Goal: Task Accomplishment & Management: Use online tool/utility

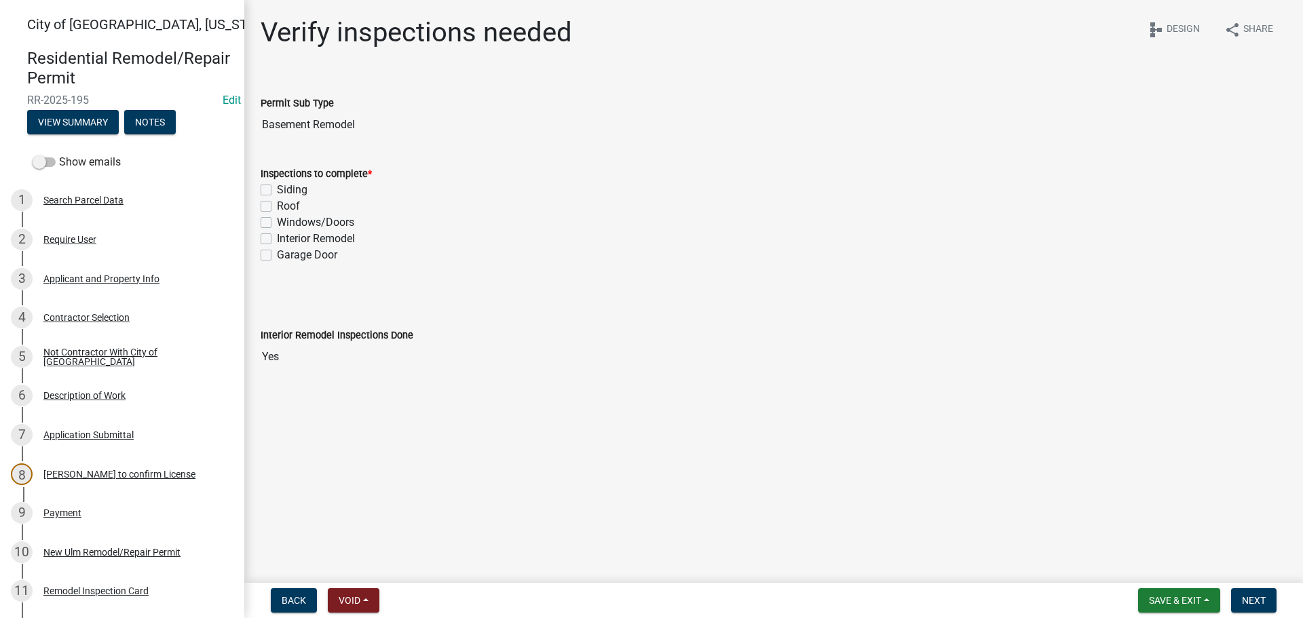
click at [340, 71] on div "Verify inspections needed share Share schema Design Permit Sub Type Basement Re…" at bounding box center [773, 237] width 1046 height 442
click at [372, 284] on wm-data-entity-input-list "Permit Sub Type Basement Remodel Inspections to complete * Siding Roof Windows/…" at bounding box center [774, 261] width 1026 height 370
click at [351, 302] on wm-data-entity-input-list "Permit Sub Type Basement Remodel Inspections to complete * Siding Roof Windows/…" at bounding box center [774, 261] width 1026 height 370
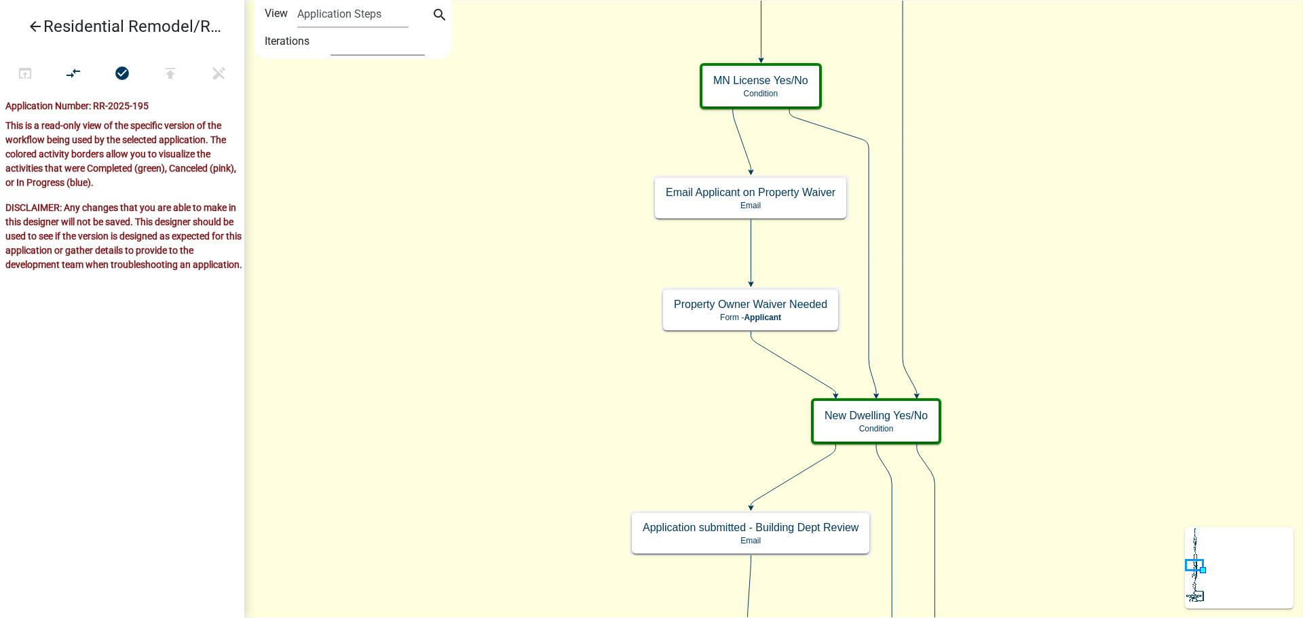
click at [351, 35] on select "1 2 3 4 5" at bounding box center [377, 42] width 94 height 28
click at [402, 51] on select "1 2 3 4 5" at bounding box center [377, 42] width 94 height 28
click at [330, 28] on select "1 2 3 4 5" at bounding box center [377, 42] width 94 height 28
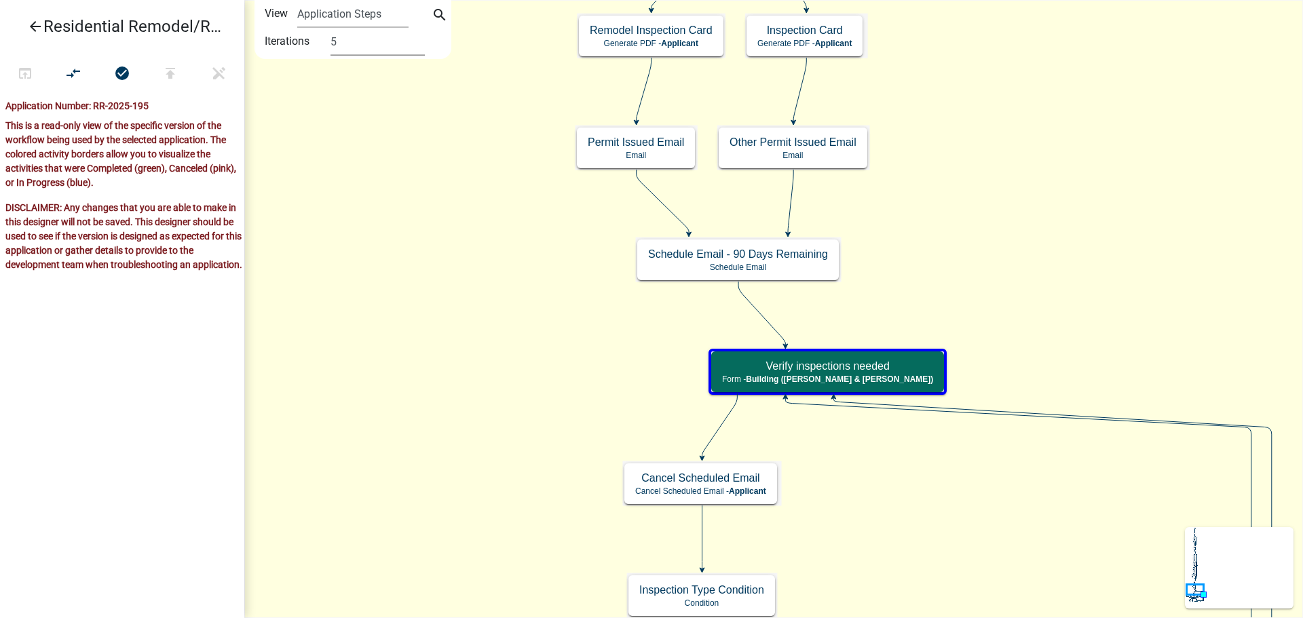
click at [391, 45] on select "1 2 3 4 5" at bounding box center [377, 42] width 94 height 28
select select "4"
click at [330, 28] on select "1 2 3 4 5" at bounding box center [377, 42] width 94 height 28
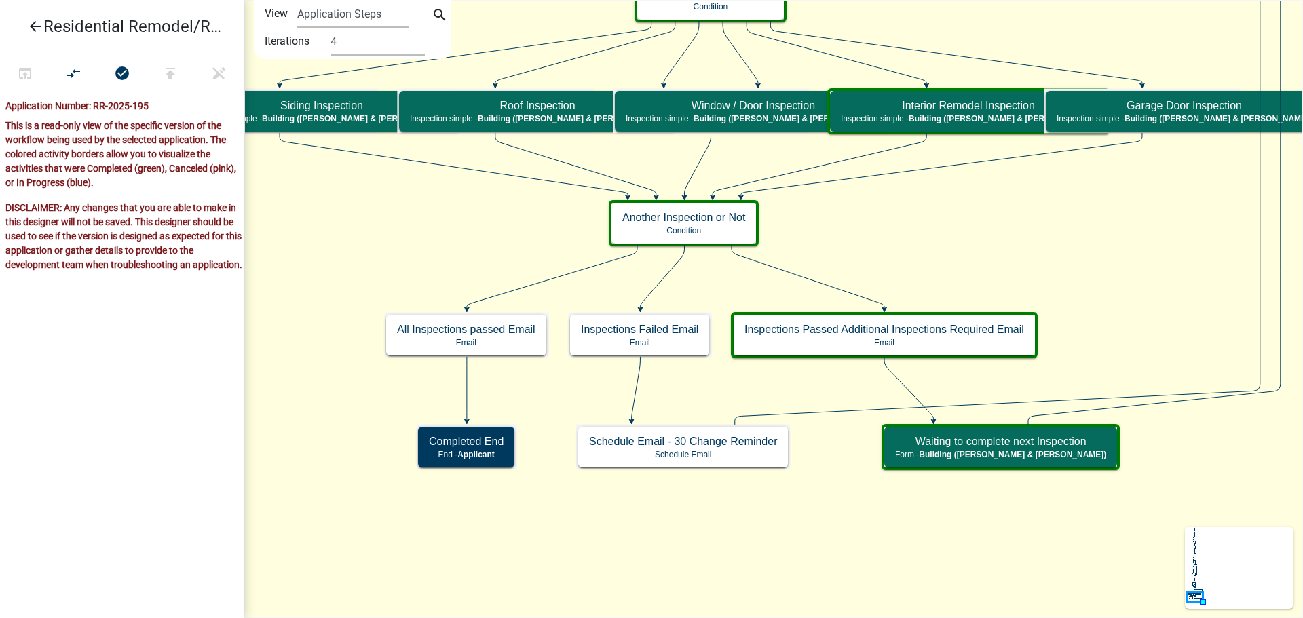
click at [430, 203] on icon "Start Start - Applicant Search Parcel Data Parcel search - Applicant Applicant …" at bounding box center [773, 309] width 1057 height 617
click at [833, 218] on icon "Start Start - Applicant Search Parcel Data Parcel search - Applicant Applicant …" at bounding box center [773, 309] width 1057 height 617
click at [712, 230] on p "Condition" at bounding box center [683, 230] width 123 height 9
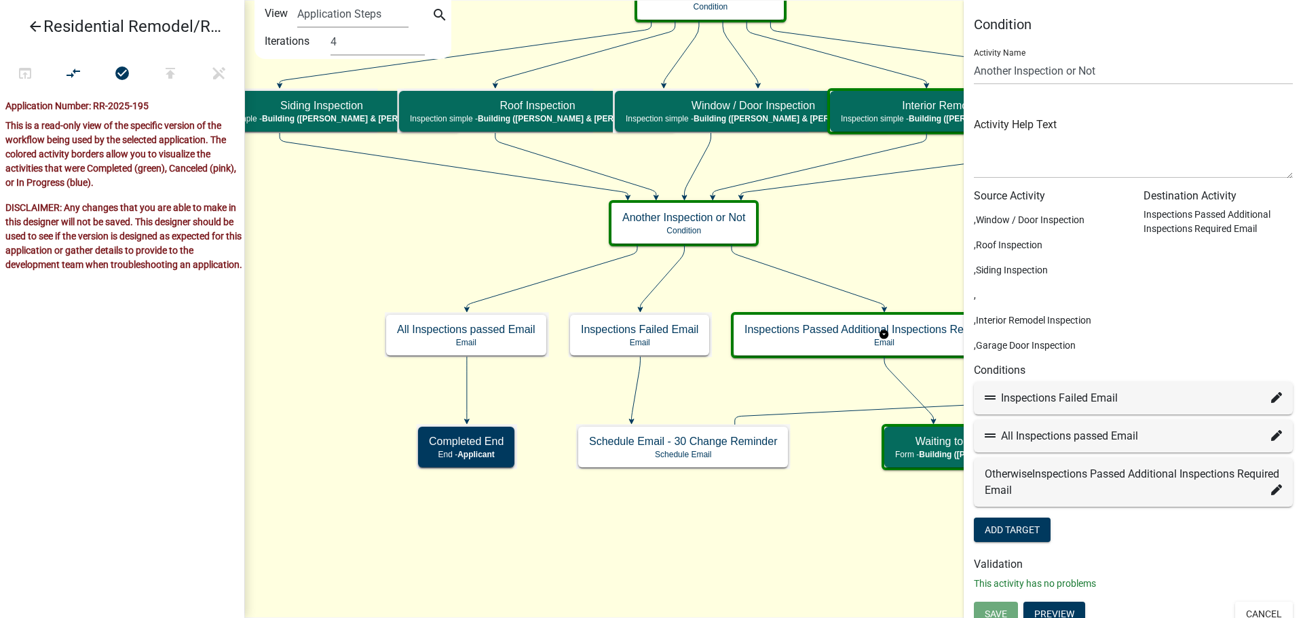
click at [1271, 436] on icon at bounding box center [1276, 435] width 11 height 11
select select "31: 9abad00c-e6c9-47b9-9c99-5aa98b938f51"
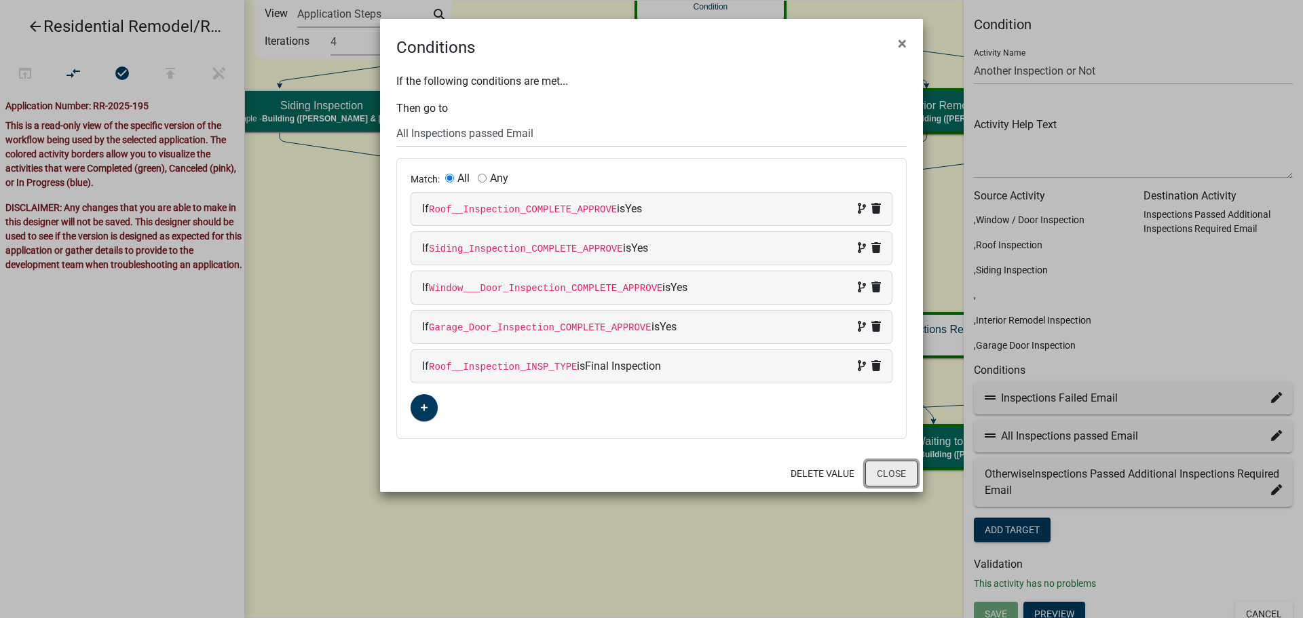
click at [891, 473] on button "Close" at bounding box center [891, 474] width 52 height 26
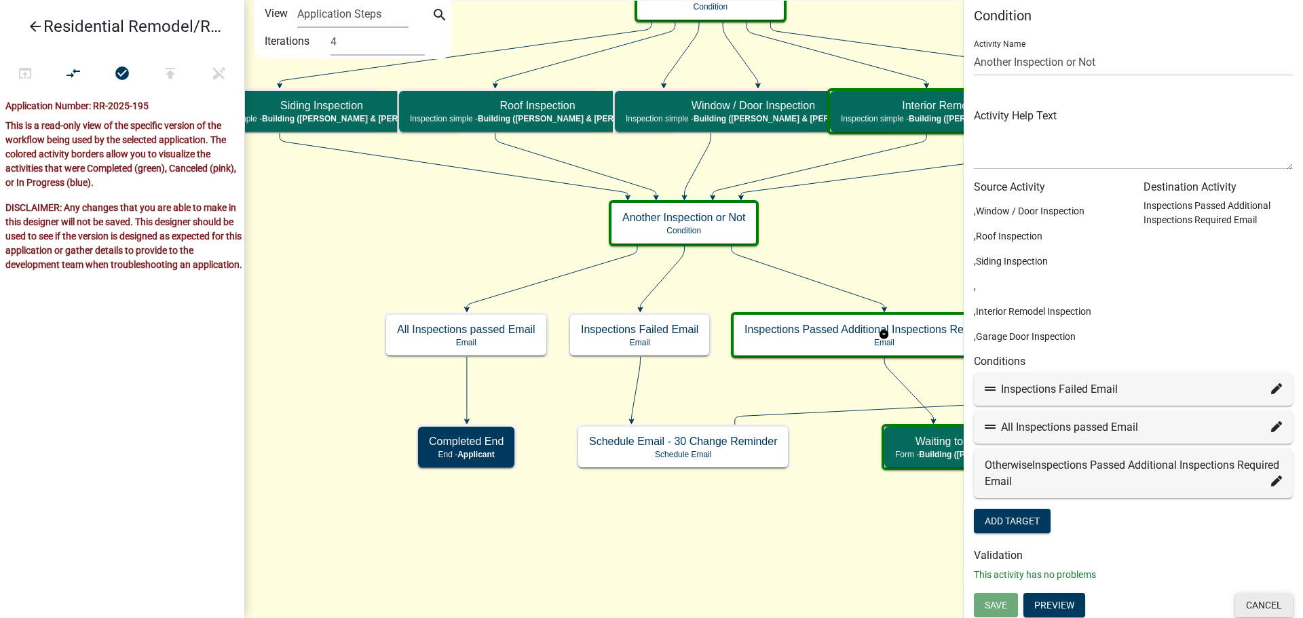
scroll to position [12, 0]
click at [1257, 602] on button "Cancel" at bounding box center [1264, 602] width 58 height 24
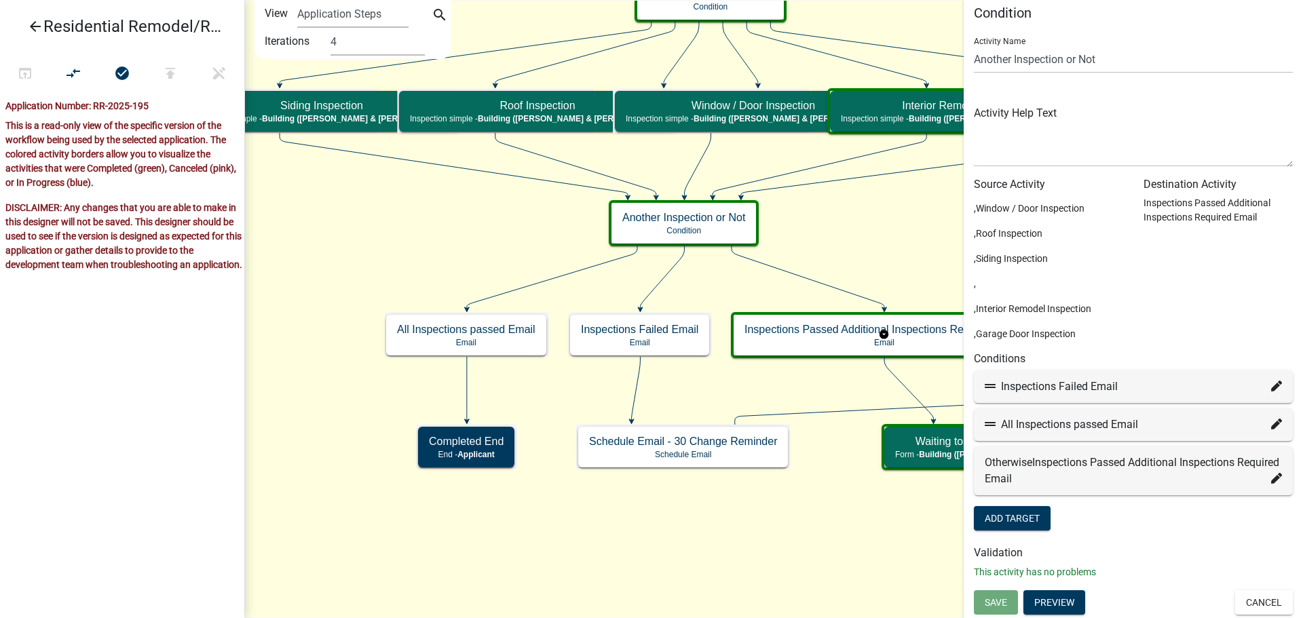
scroll to position [0, 0]
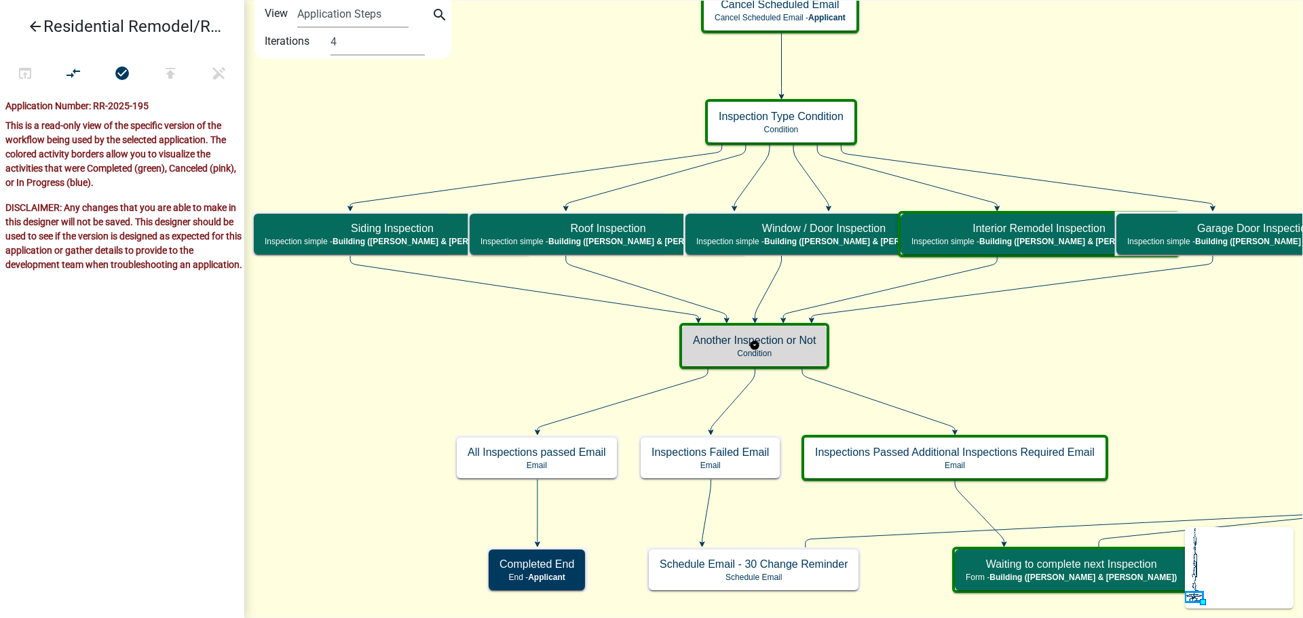
click at [795, 341] on h5 "Another Inspection or Not" at bounding box center [754, 340] width 123 height 13
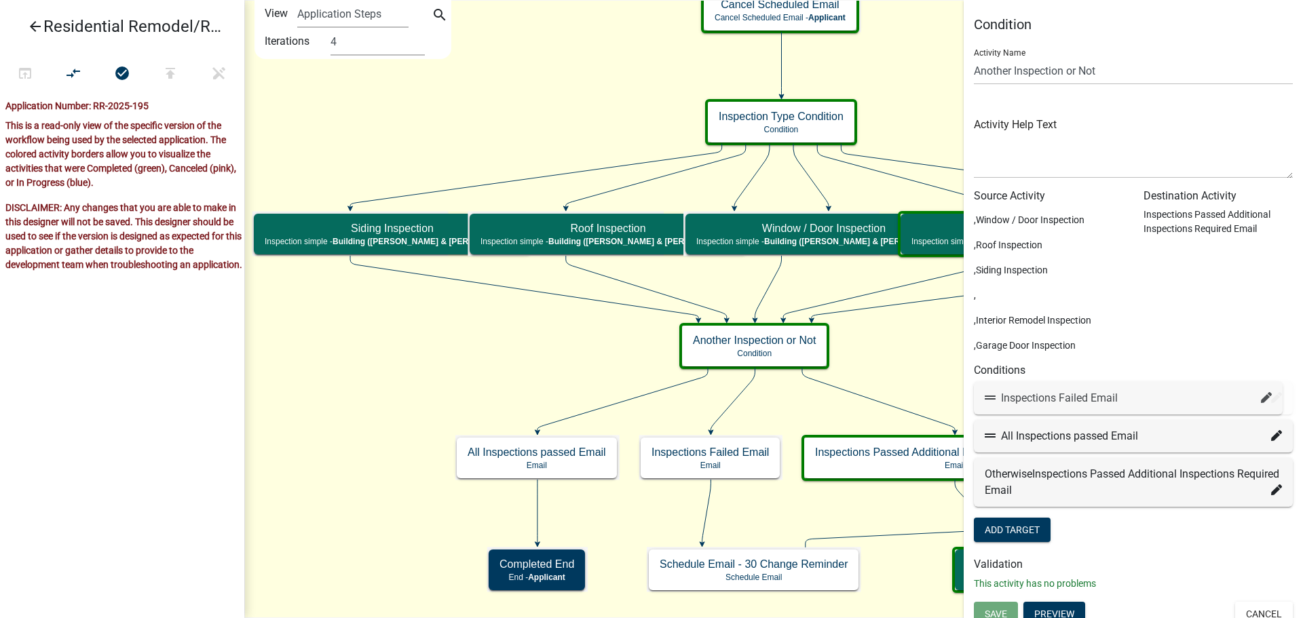
click at [1271, 394] on icon at bounding box center [1276, 397] width 11 height 11
select select "30: c6ea0913-239a-49aa-b5a0-cf6b60440730"
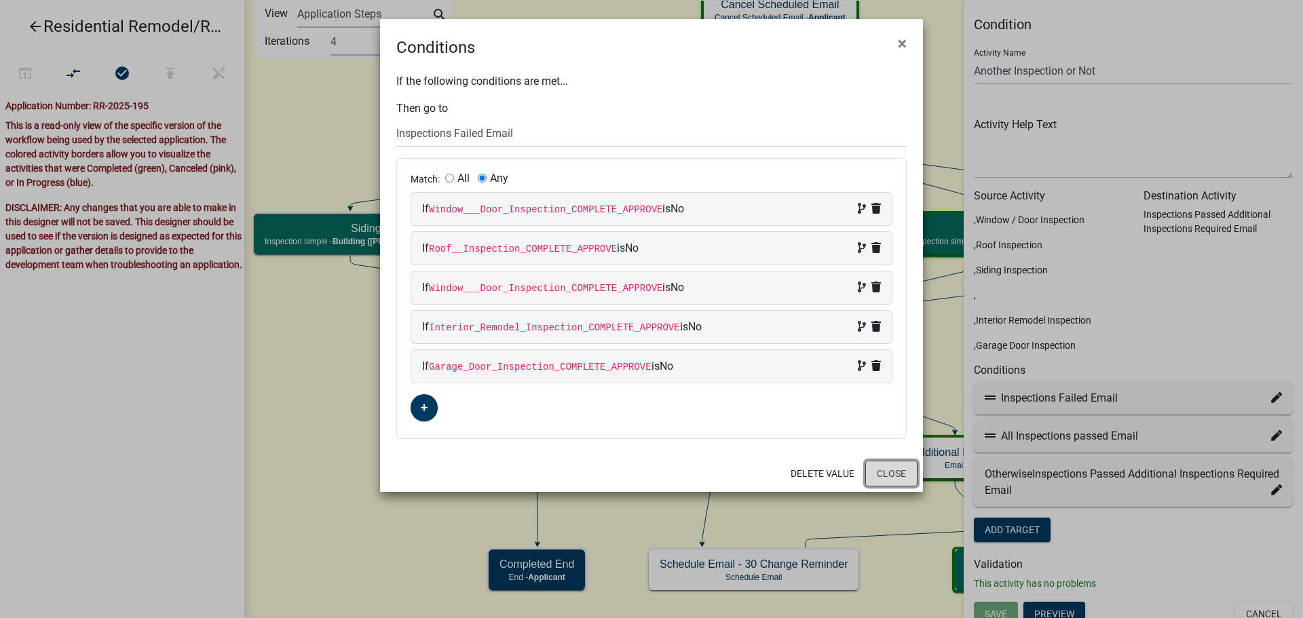
click at [900, 479] on button "Close" at bounding box center [891, 474] width 52 height 26
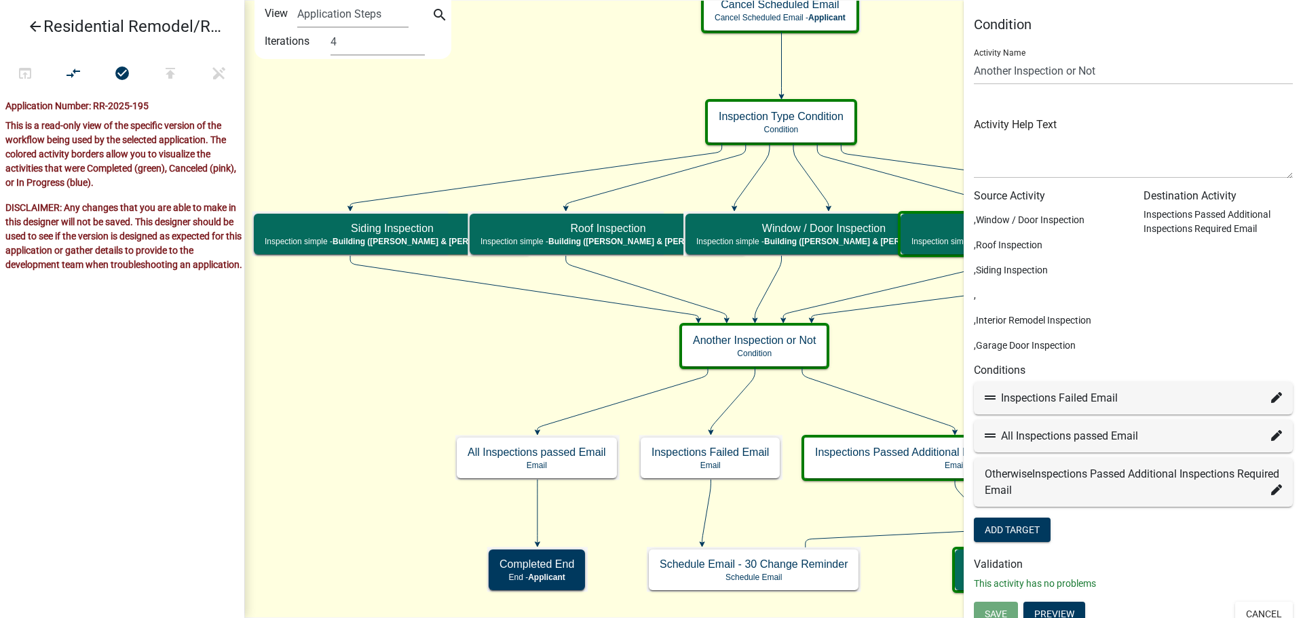
click at [1271, 436] on icon at bounding box center [1276, 435] width 11 height 11
select select "31: 9abad00c-e6c9-47b9-9c99-5aa98b938f51"
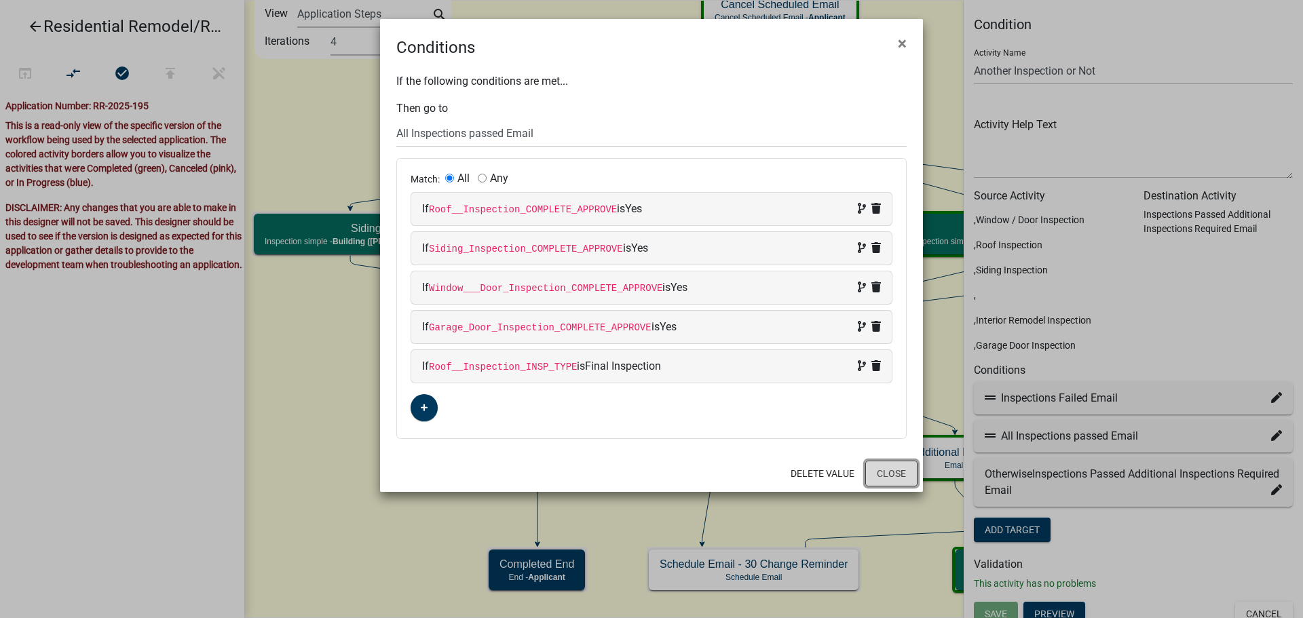
click at [903, 474] on button "Close" at bounding box center [891, 474] width 52 height 26
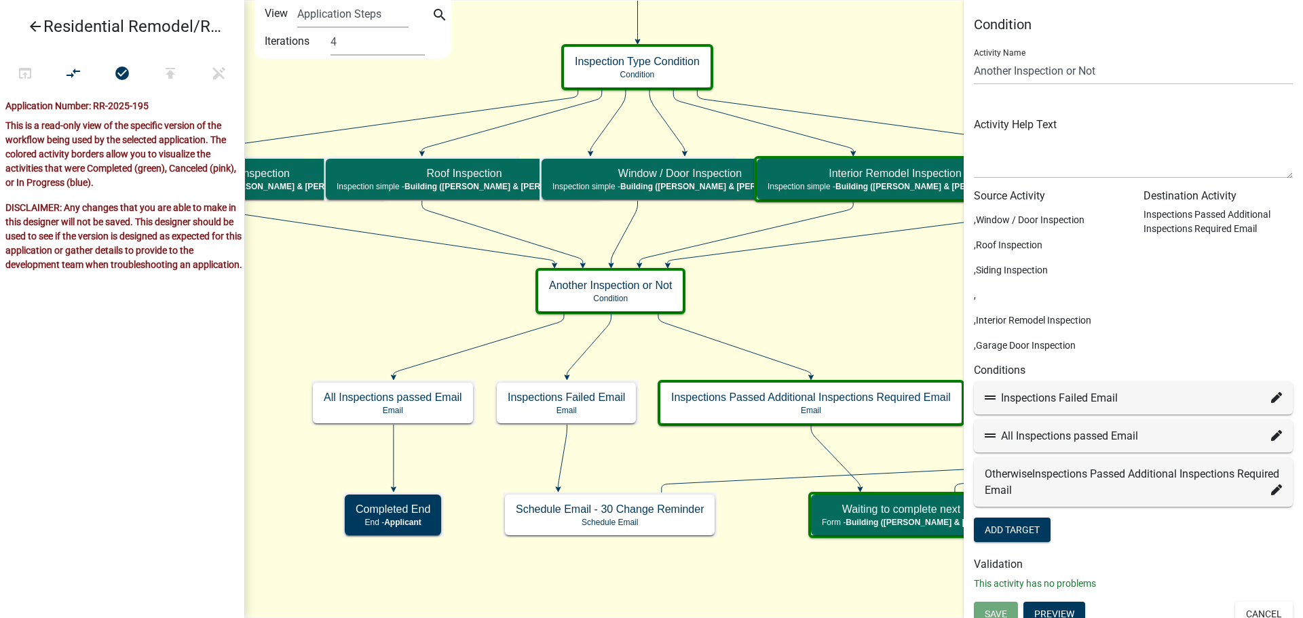
click at [414, 290] on icon "Start Start - Applicant Search Parcel Data Parcel search - Applicant Applicant …" at bounding box center [773, 309] width 1057 height 617
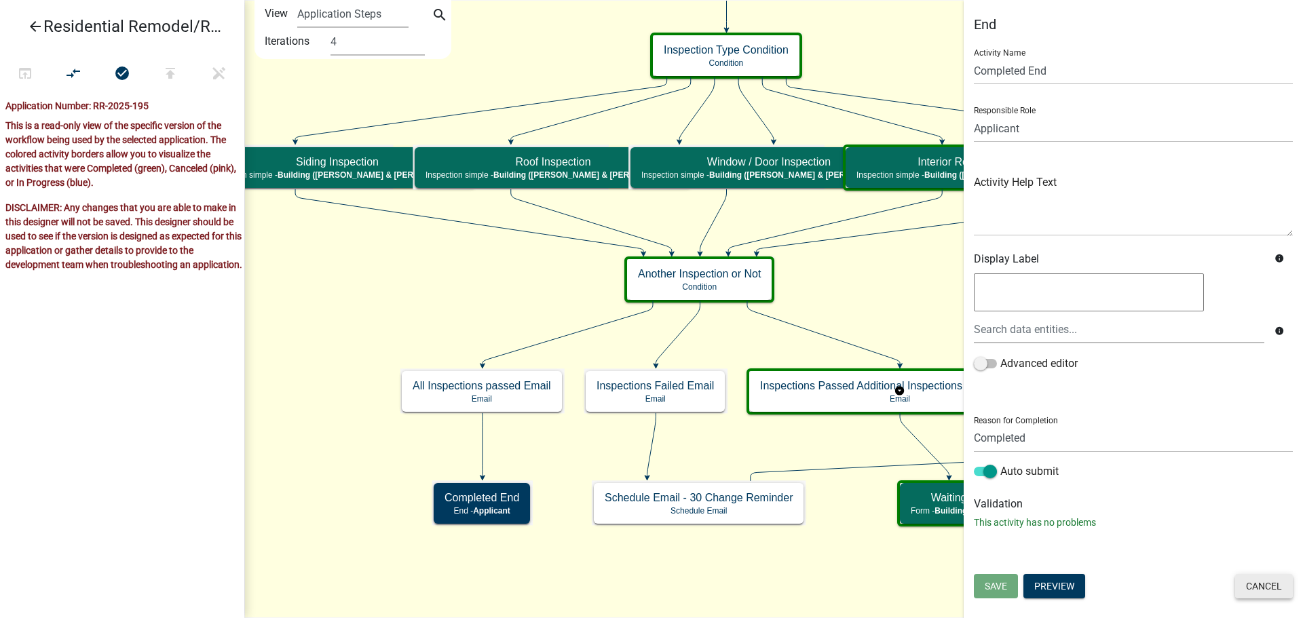
click at [1251, 591] on button "Cancel" at bounding box center [1264, 586] width 58 height 24
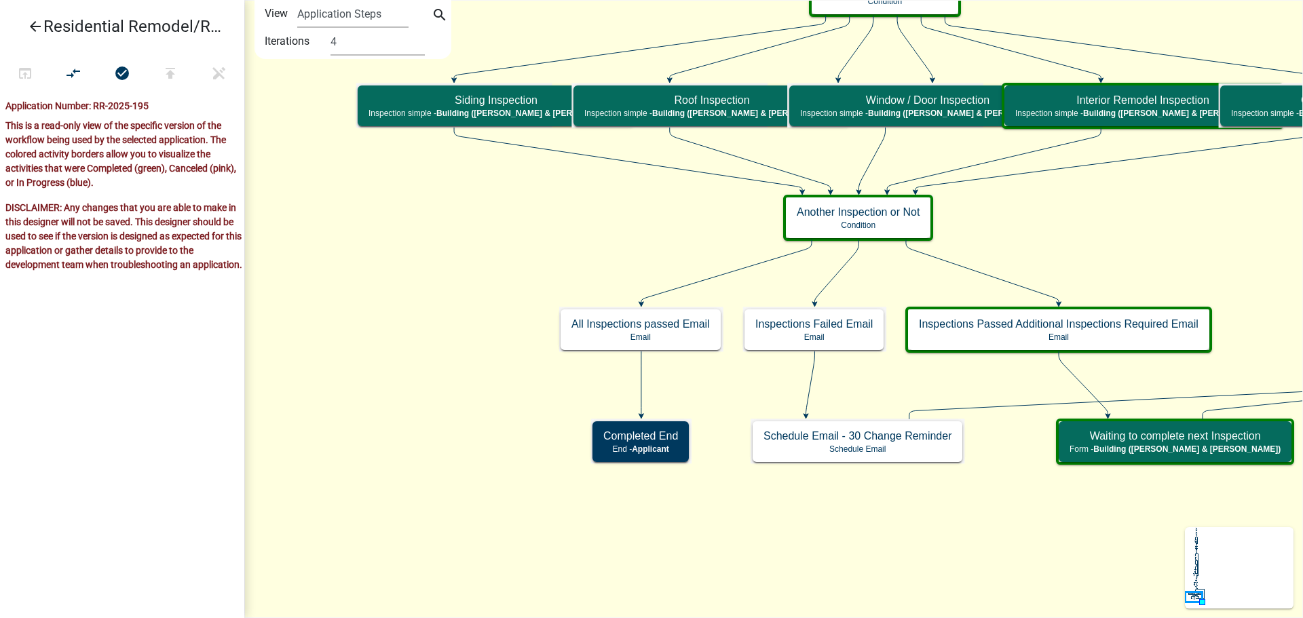
click at [421, 250] on icon "Start Start - Applicant Search Parcel Data Parcel search - Applicant Applicant …" at bounding box center [852, 309] width 1215 height 617
click at [482, 356] on icon "Start Start - Applicant Search Parcel Data Parcel search - Applicant Applicant …" at bounding box center [852, 309] width 1215 height 617
click at [476, 382] on icon "Start Start - Applicant Search Parcel Data Parcel search - Applicant Applicant …" at bounding box center [852, 309] width 1215 height 617
click at [438, 467] on icon "Start Start - Applicant Search Parcel Data Parcel search - Applicant Applicant …" at bounding box center [852, 309] width 1215 height 617
click at [778, 537] on icon "Start Start - Applicant Search Parcel Data Parcel search - Applicant Applicant …" at bounding box center [852, 309] width 1215 height 617
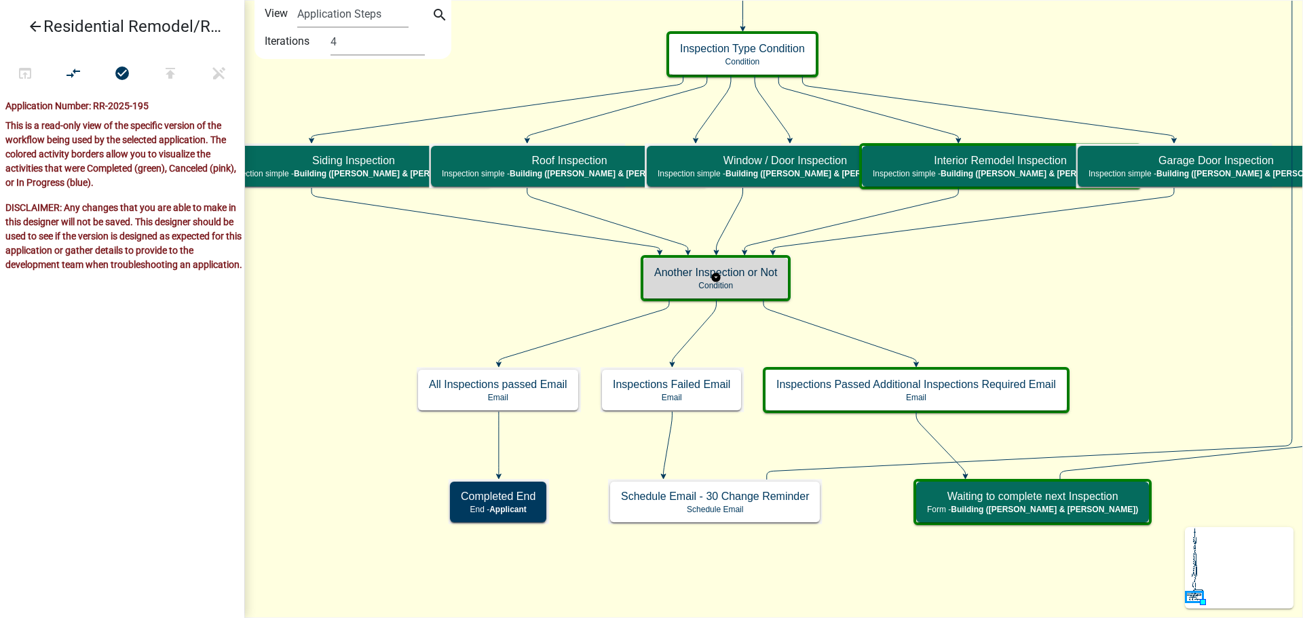
click at [756, 287] on p "Condition" at bounding box center [715, 285] width 123 height 9
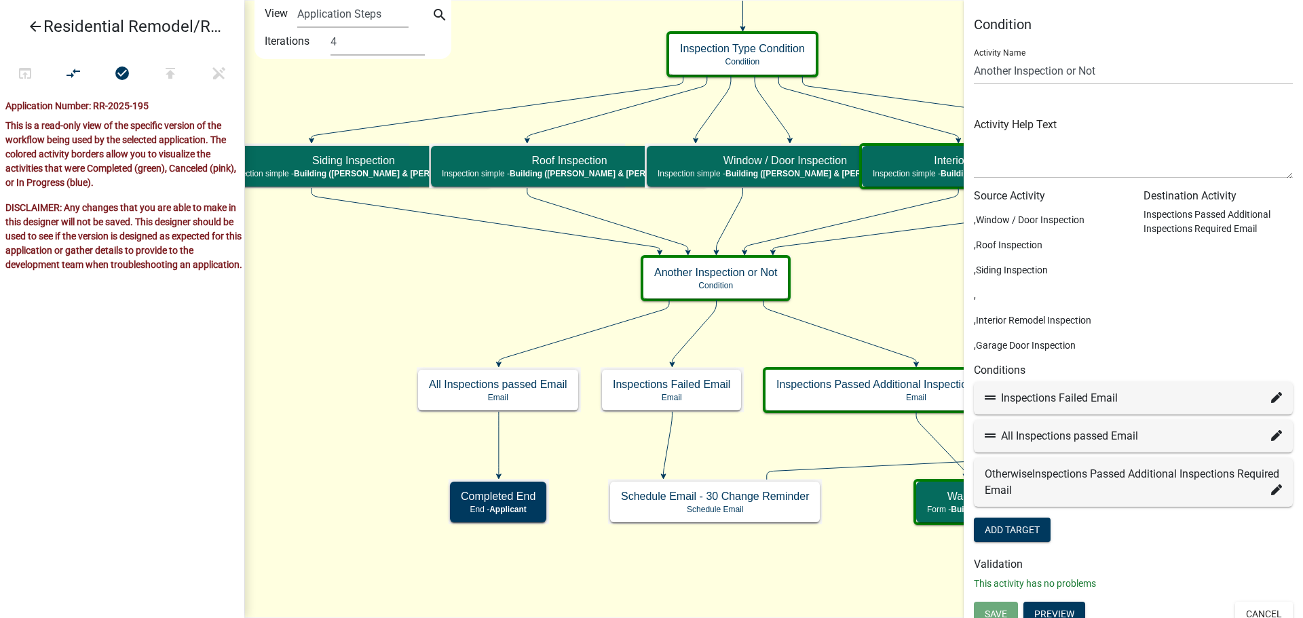
click at [1271, 439] on icon at bounding box center [1276, 435] width 11 height 11
select select "31: 9abad00c-e6c9-47b9-9c99-5aa98b938f51"
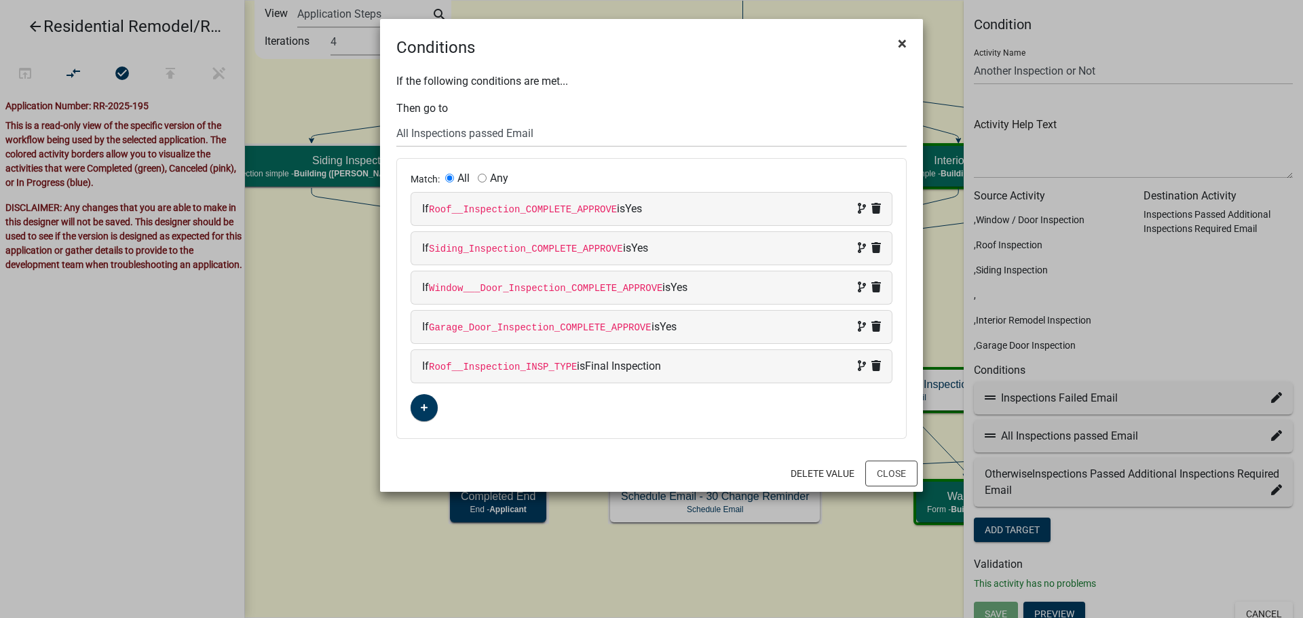
click at [898, 39] on span "×" at bounding box center [902, 43] width 9 height 19
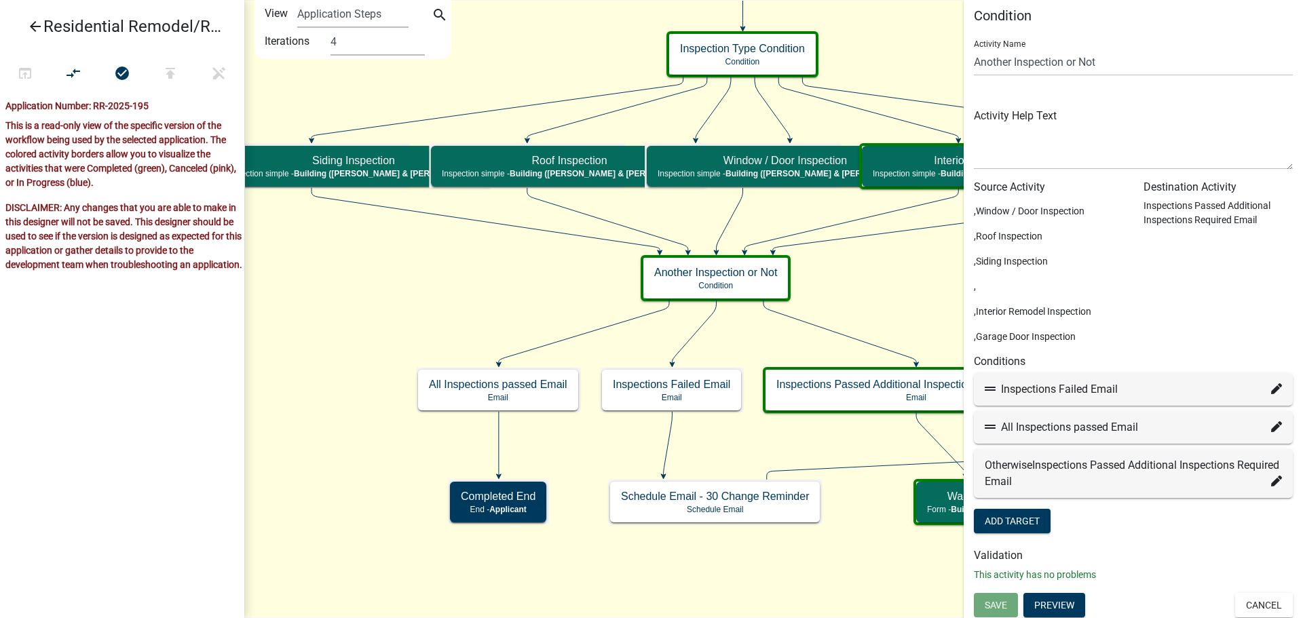
scroll to position [12, 0]
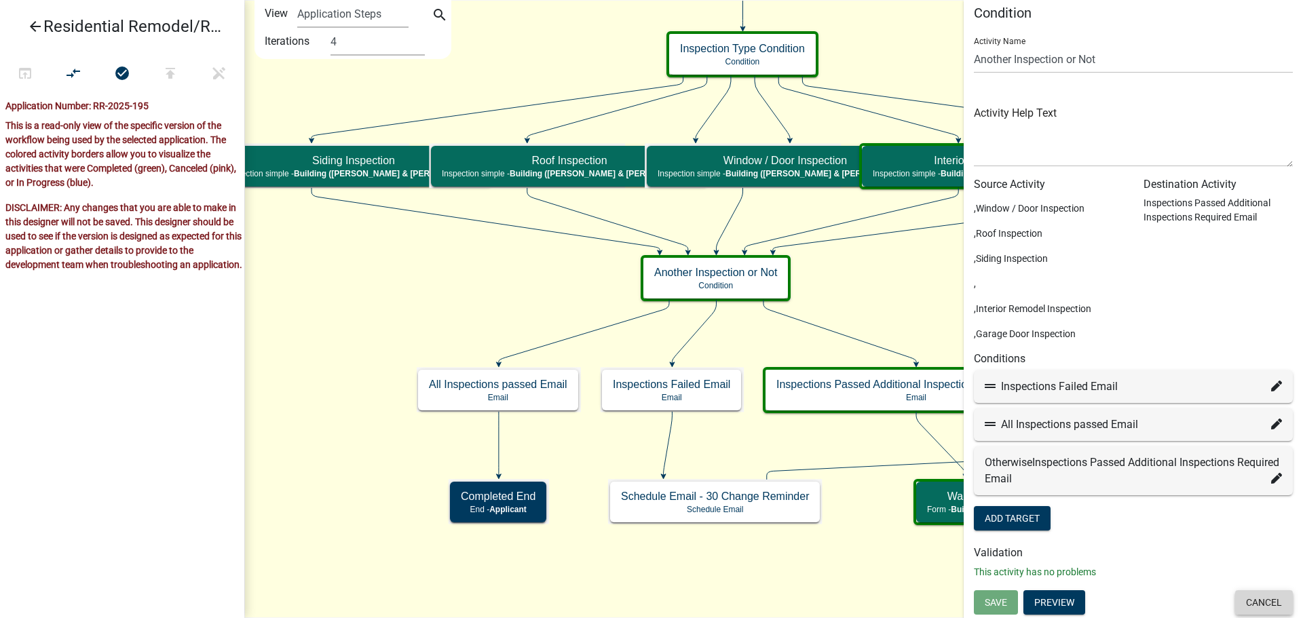
click at [1266, 599] on button "Cancel" at bounding box center [1264, 602] width 58 height 24
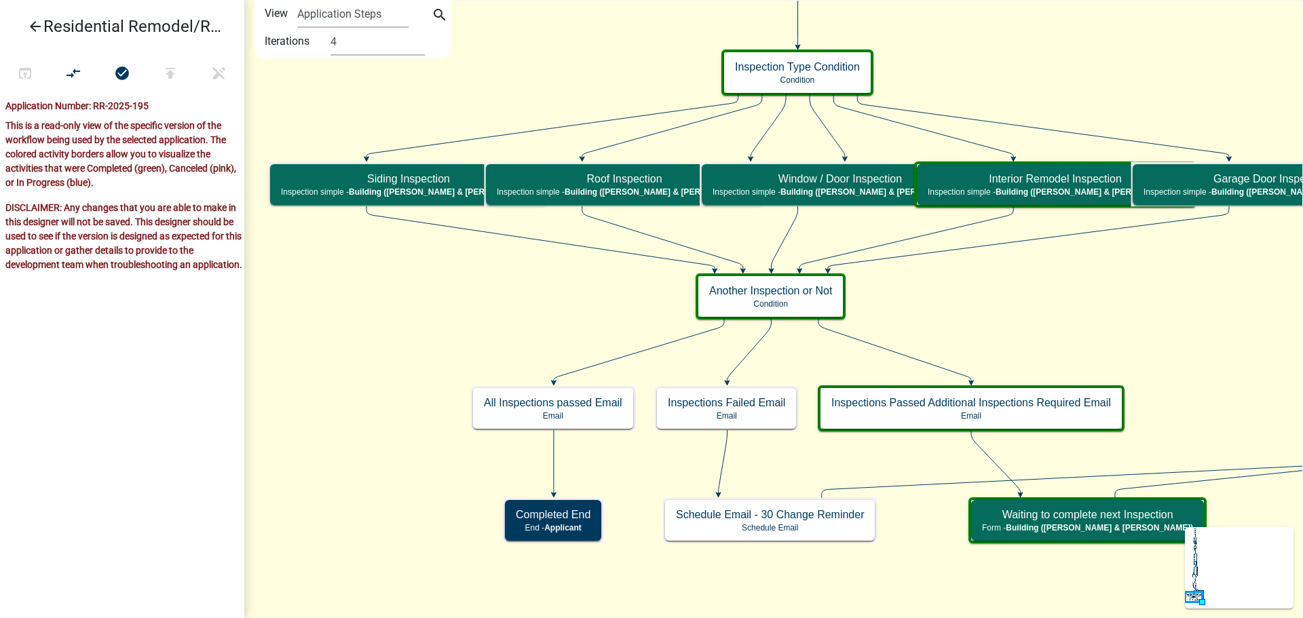
click at [481, 306] on icon "Start Start - Applicant Search Parcel Data Parcel search - Applicant Applicant …" at bounding box center [809, 309] width 1128 height 617
click at [465, 303] on icon "Start Start - Applicant Search Parcel Data Parcel search - Applicant Applicant …" at bounding box center [809, 309] width 1128 height 617
click at [472, 269] on icon "Start Start - Applicant Search Parcel Data Parcel search - Applicant Applicant …" at bounding box center [809, 309] width 1128 height 617
click at [391, 329] on icon "Start Start - Applicant Search Parcel Data Parcel search - Applicant Applicant …" at bounding box center [809, 309] width 1128 height 617
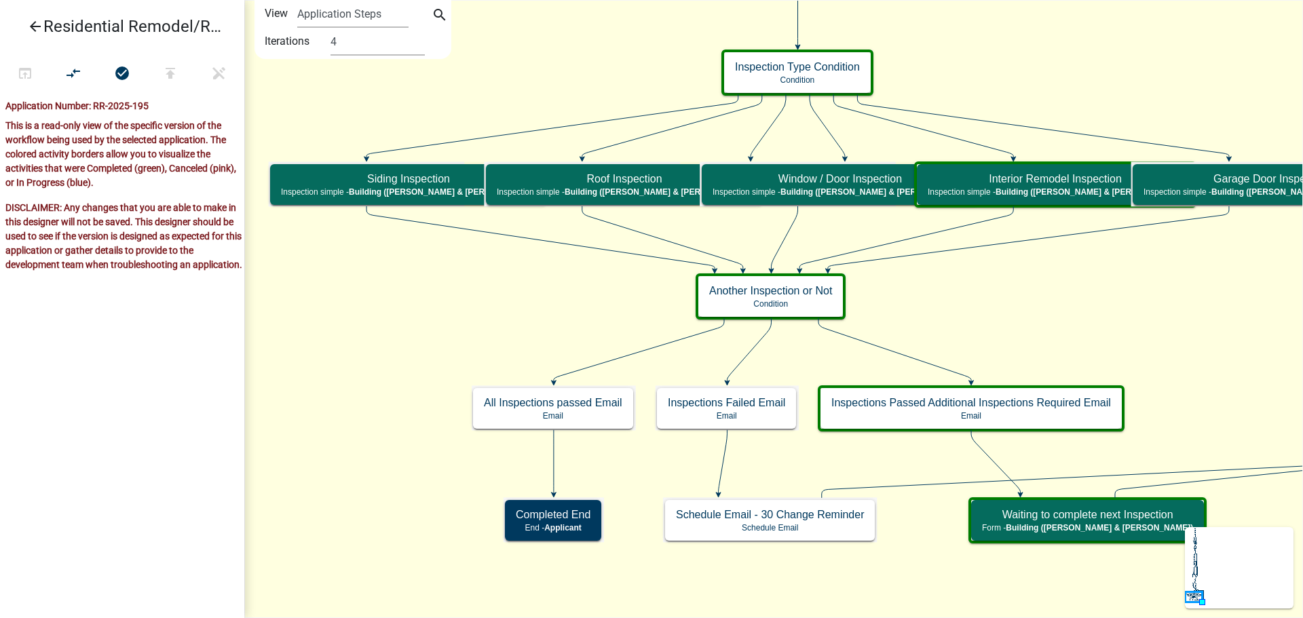
click at [423, 286] on icon "Start Start - Applicant Search Parcel Data Parcel search - Applicant Applicant …" at bounding box center [809, 309] width 1128 height 617
click at [425, 282] on icon "Start Start - Applicant Search Parcel Data Parcel search - Applicant Applicant …" at bounding box center [809, 309] width 1128 height 617
click at [474, 284] on icon "Start Start - Applicant Search Parcel Data Parcel search - Applicant Applicant …" at bounding box center [809, 309] width 1128 height 617
click at [387, 318] on icon "Start Start - Applicant Search Parcel Data Parcel search - Applicant Applicant …" at bounding box center [809, 309] width 1128 height 617
click at [438, 299] on icon "Start Start - Applicant Search Parcel Data Parcel search - Applicant Applicant …" at bounding box center [809, 309] width 1128 height 617
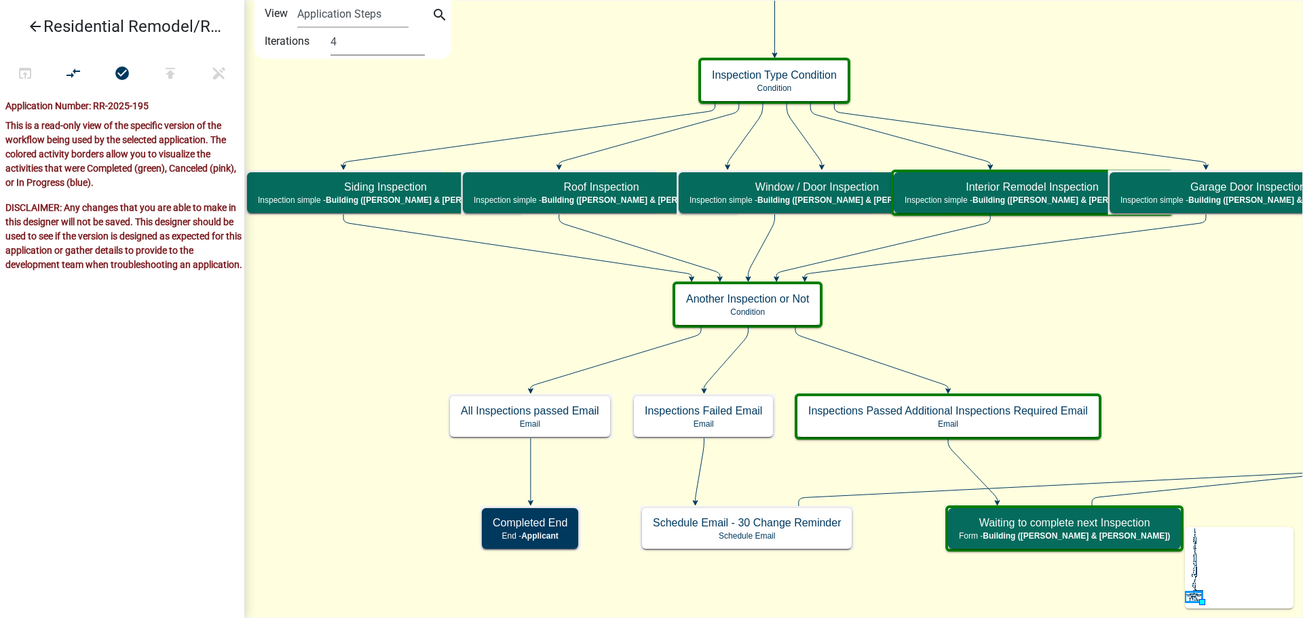
click at [395, 41] on select "1 2 3 4 5" at bounding box center [377, 42] width 94 height 28
click at [330, 28] on select "1 2 3 4 5" at bounding box center [377, 42] width 94 height 28
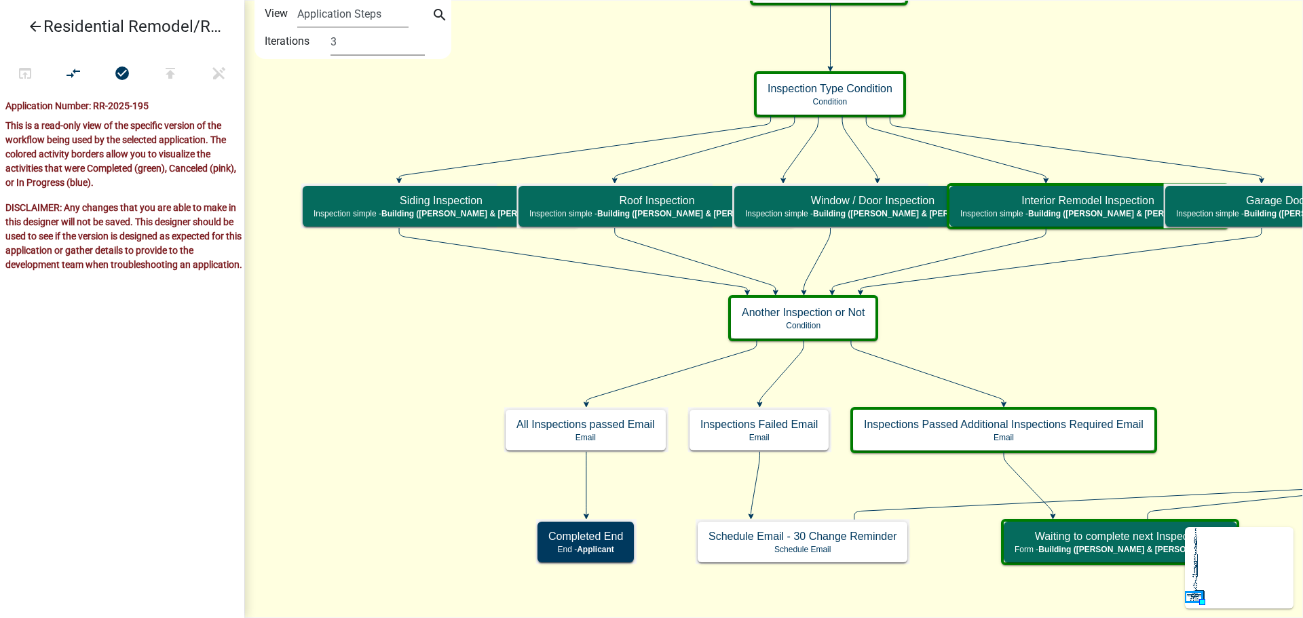
drag, startPoint x: 370, startPoint y: 47, endPoint x: 370, endPoint y: 55, distance: 8.1
click at [370, 47] on select "1 2 3 4 5" at bounding box center [377, 42] width 94 height 28
click at [330, 28] on select "1 2 3 4 5" at bounding box center [377, 42] width 94 height 28
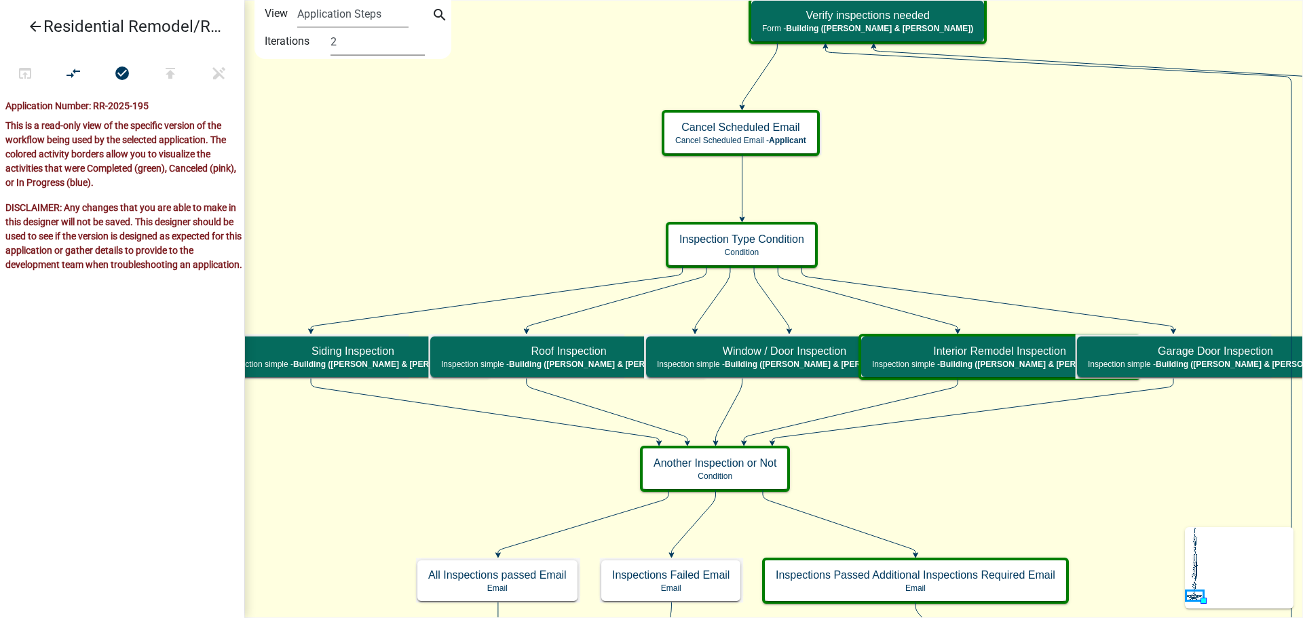
click at [391, 29] on select "1 2 3 4 5" at bounding box center [377, 42] width 94 height 28
click at [330, 28] on select "1 2 3 4 5" at bounding box center [377, 42] width 94 height 28
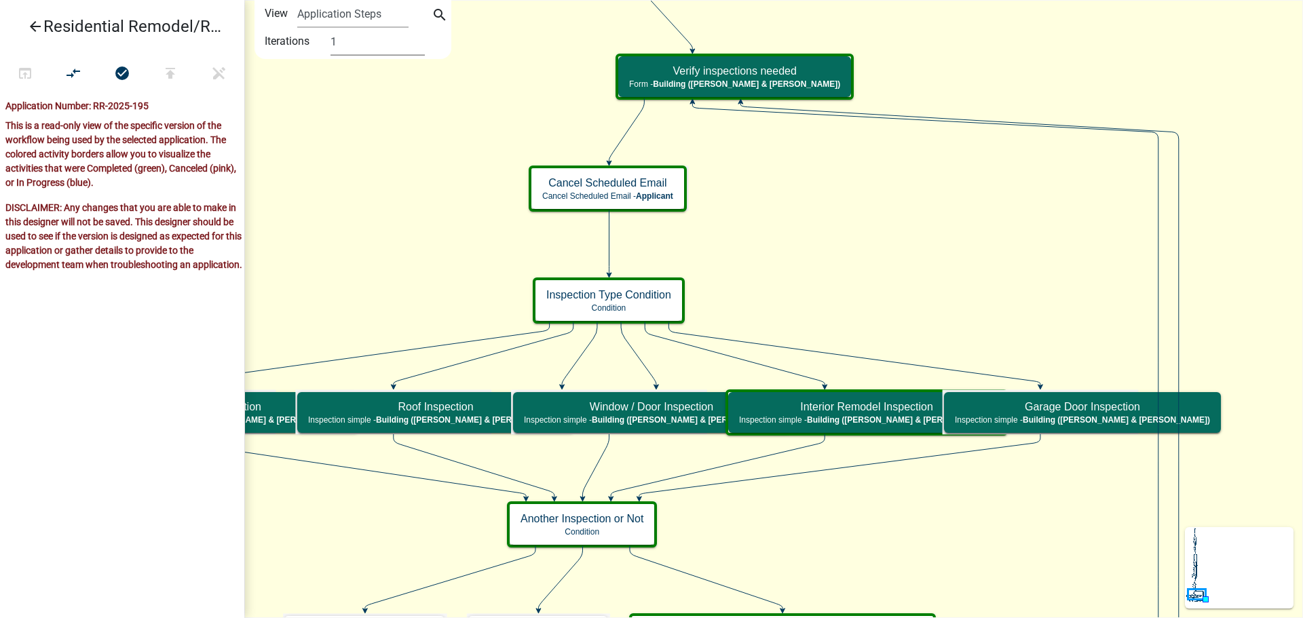
click at [380, 40] on select "1 2 3 4 5" at bounding box center [377, 42] width 94 height 28
select select "4"
click at [330, 28] on select "1 2 3 4 5" at bounding box center [377, 42] width 94 height 28
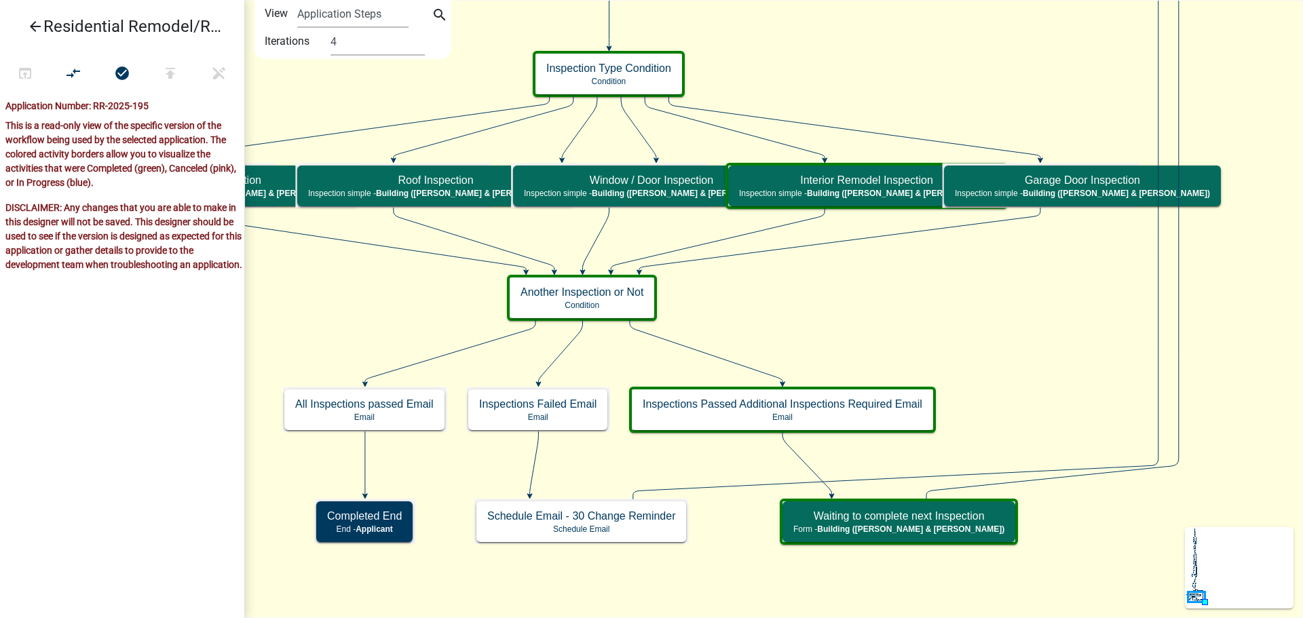
click at [830, 330] on icon "Start Start - Applicant Search Parcel Data Parcel search - Applicant Applicant …" at bounding box center [773, 309] width 1057 height 617
click at [830, 326] on icon "Start Start - Applicant Search Parcel Data Parcel search - Applicant Applicant …" at bounding box center [773, 309] width 1057 height 617
click at [733, 316] on icon "Start Start - Applicant Search Parcel Data Parcel search - Applicant Applicant …" at bounding box center [773, 309] width 1057 height 617
click at [897, 332] on icon "Start Start - Applicant Search Parcel Data Parcel search - Applicant Applicant …" at bounding box center [773, 309] width 1057 height 617
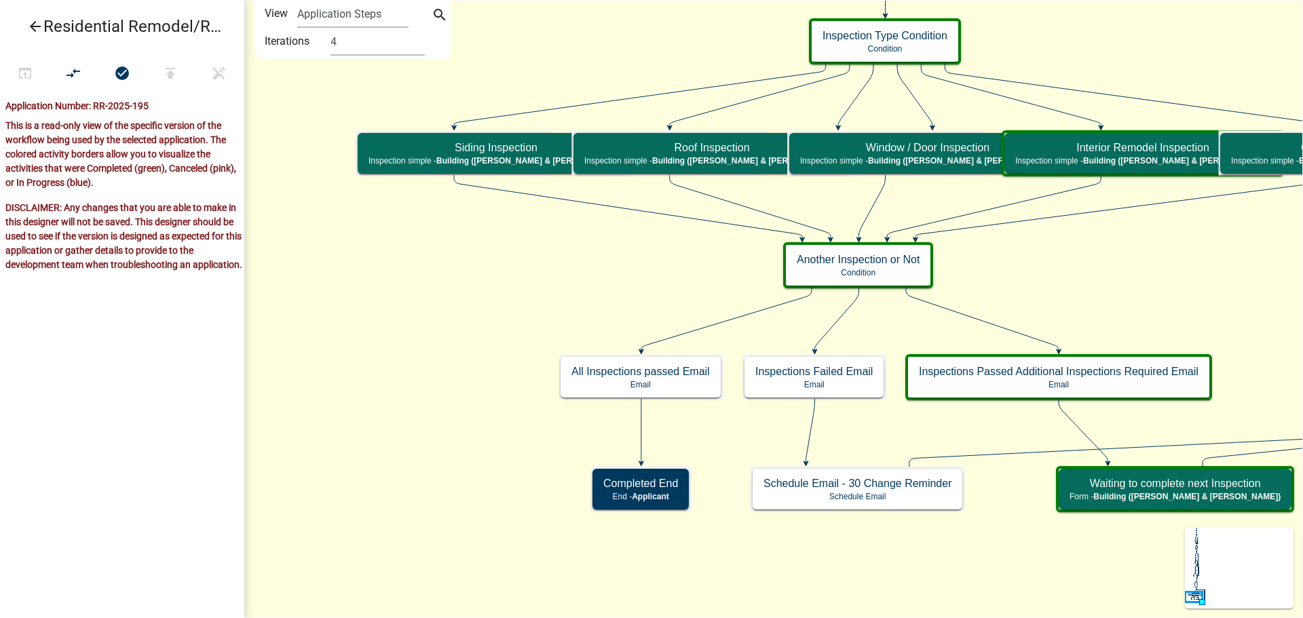
click at [568, 265] on icon "Start Start - Applicant Search Parcel Data Parcel search - Applicant Applicant …" at bounding box center [852, 309] width 1215 height 617
click at [577, 266] on icon "Start Start - Applicant Search Parcel Data Parcel search - Applicant Applicant …" at bounding box center [852, 309] width 1215 height 617
click at [573, 268] on icon "Start Start - Applicant Search Parcel Data Parcel search - Applicant Applicant …" at bounding box center [852, 309] width 1215 height 617
click at [497, 269] on icon "Start Start - Applicant Search Parcel Data Parcel search - Applicant Applicant …" at bounding box center [852, 309] width 1215 height 617
click at [487, 334] on icon "Start Start - Applicant Search Parcel Data Parcel search - Applicant Applicant …" at bounding box center [852, 309] width 1215 height 617
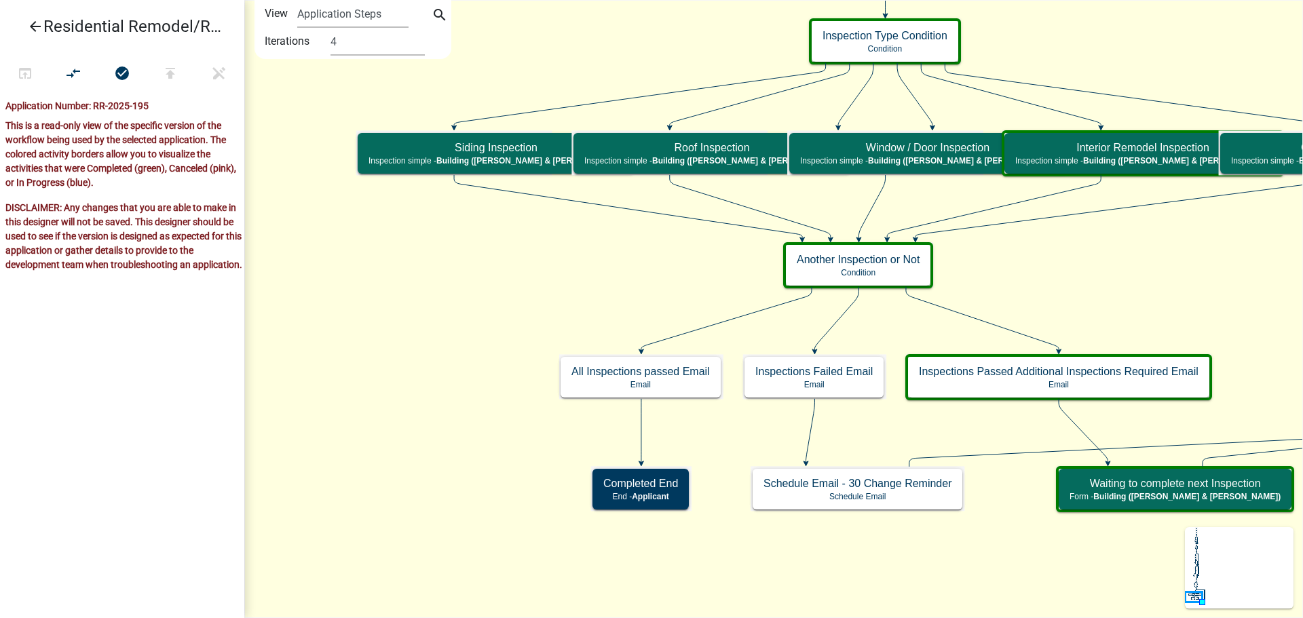
click at [468, 302] on icon "Start Start - Applicant Search Parcel Data Parcel search - Applicant Applicant …" at bounding box center [852, 309] width 1215 height 617
click at [417, 294] on icon "Start Start - Applicant Search Parcel Data Parcel search - Applicant Applicant …" at bounding box center [852, 309] width 1215 height 617
click at [444, 294] on icon "Start Start - Applicant Search Parcel Data Parcel search - Applicant Applicant …" at bounding box center [852, 309] width 1215 height 617
click at [445, 294] on icon "Start Start - Applicant Search Parcel Data Parcel search - Applicant Applicant …" at bounding box center [852, 309] width 1215 height 617
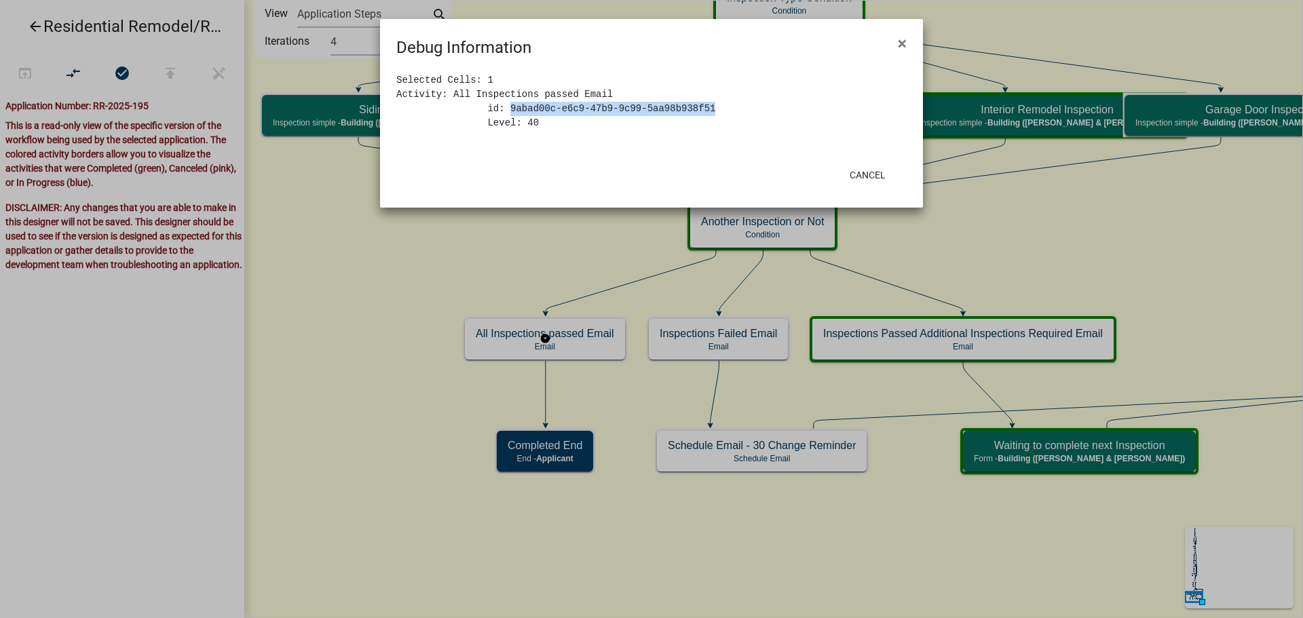
drag, startPoint x: 500, startPoint y: 110, endPoint x: 688, endPoint y: 104, distance: 188.0
click at [688, 104] on pre "Selected Cells: 1 Activity: All Inspections passed Email id: 9abad00c-e6c9-47b9…" at bounding box center [651, 101] width 510 height 57
copy pre "9abad00c-e6c9-47b9-9c99-5aa98b938f51"
click at [865, 176] on button "Cancel" at bounding box center [868, 175] width 58 height 24
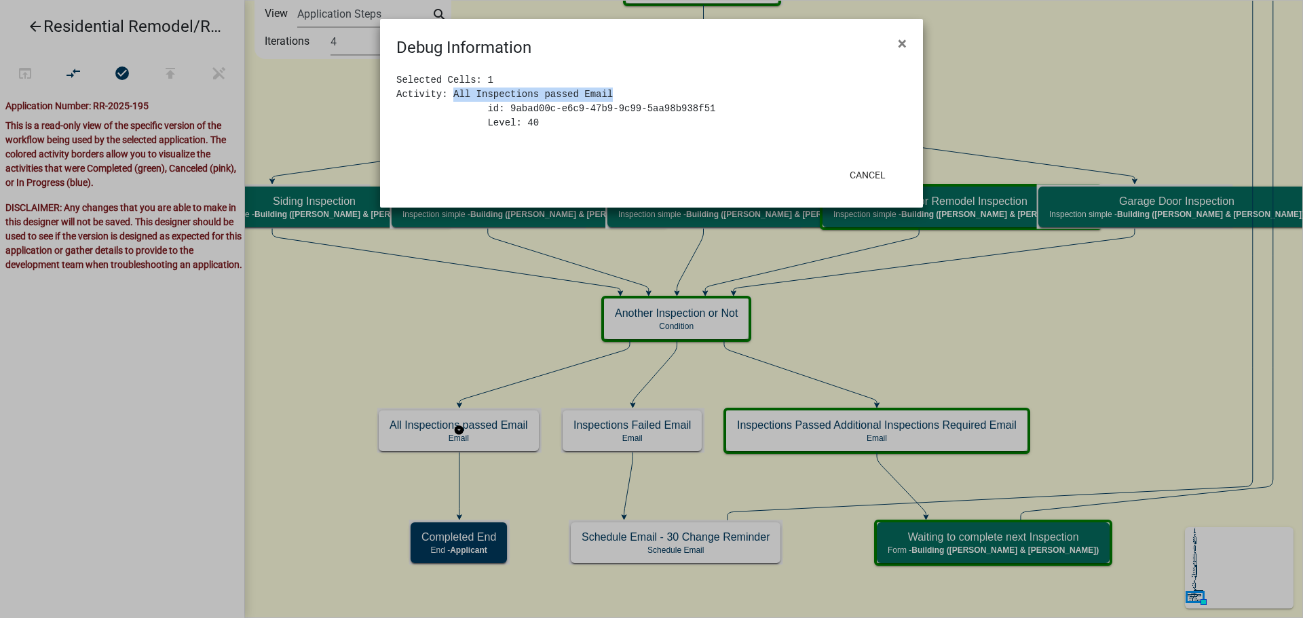
drag, startPoint x: 448, startPoint y: 93, endPoint x: 599, endPoint y: 99, distance: 151.4
click at [599, 99] on pre "Selected Cells: 1 Activity: All Inspections passed Email id: 9abad00c-e6c9-47b9…" at bounding box center [651, 101] width 510 height 57
copy pre "All Inspections passed Email"
click at [877, 170] on button "Cancel" at bounding box center [868, 175] width 58 height 24
drag, startPoint x: 501, startPoint y: 107, endPoint x: 701, endPoint y: 110, distance: 199.5
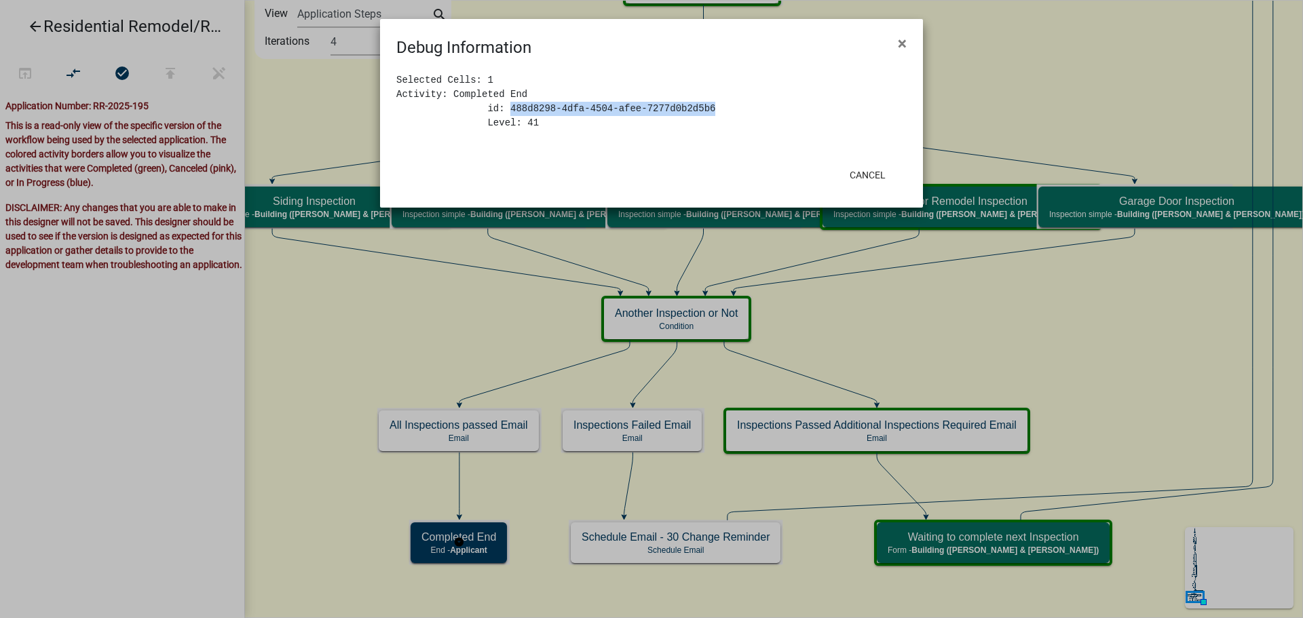
click at [701, 110] on pre "Selected Cells: 1 Activity: Completed End id: 488d8298-4dfa-4504-afee-7277d0b2d…" at bounding box center [651, 101] width 510 height 57
copy pre "488d8298-4dfa-4504-afee-7277d0b2d5b6"
drag, startPoint x: 446, startPoint y: 98, endPoint x: 518, endPoint y: 96, distance: 71.3
click at [518, 96] on pre "Selected Cells: 1 Activity: Completed End id: 488d8298-4dfa-4504-afee-7277d0b2d…" at bounding box center [651, 101] width 510 height 57
copy pre "Completed End"
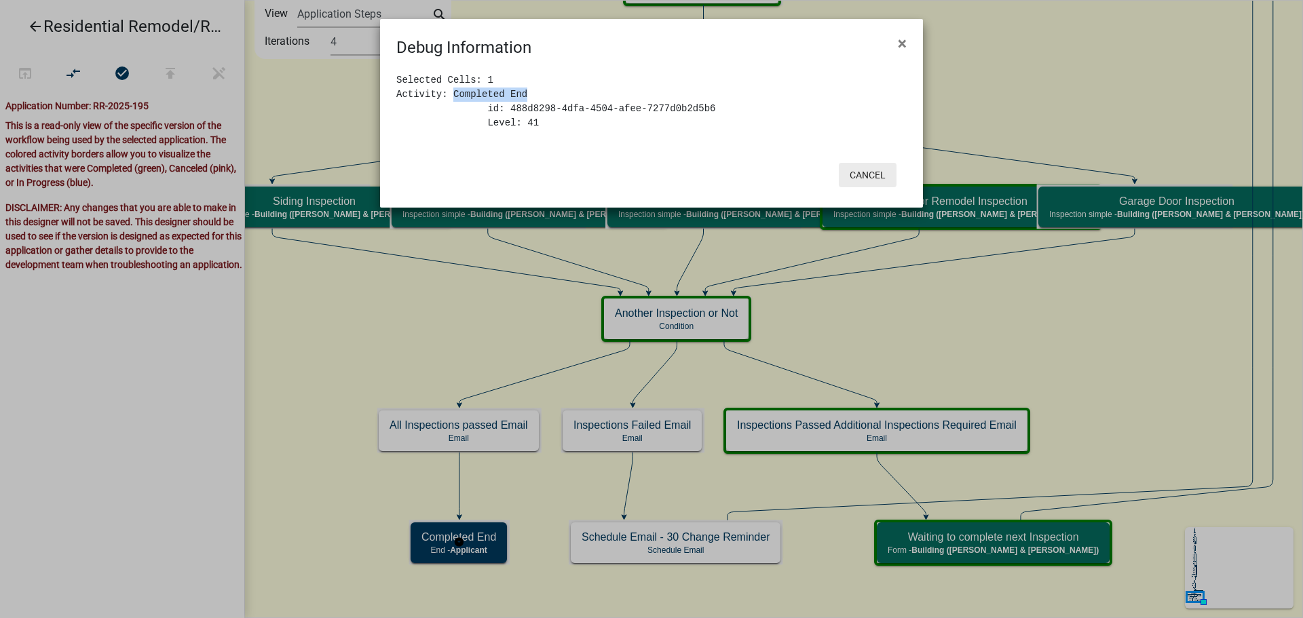
click at [864, 180] on button "Cancel" at bounding box center [868, 175] width 58 height 24
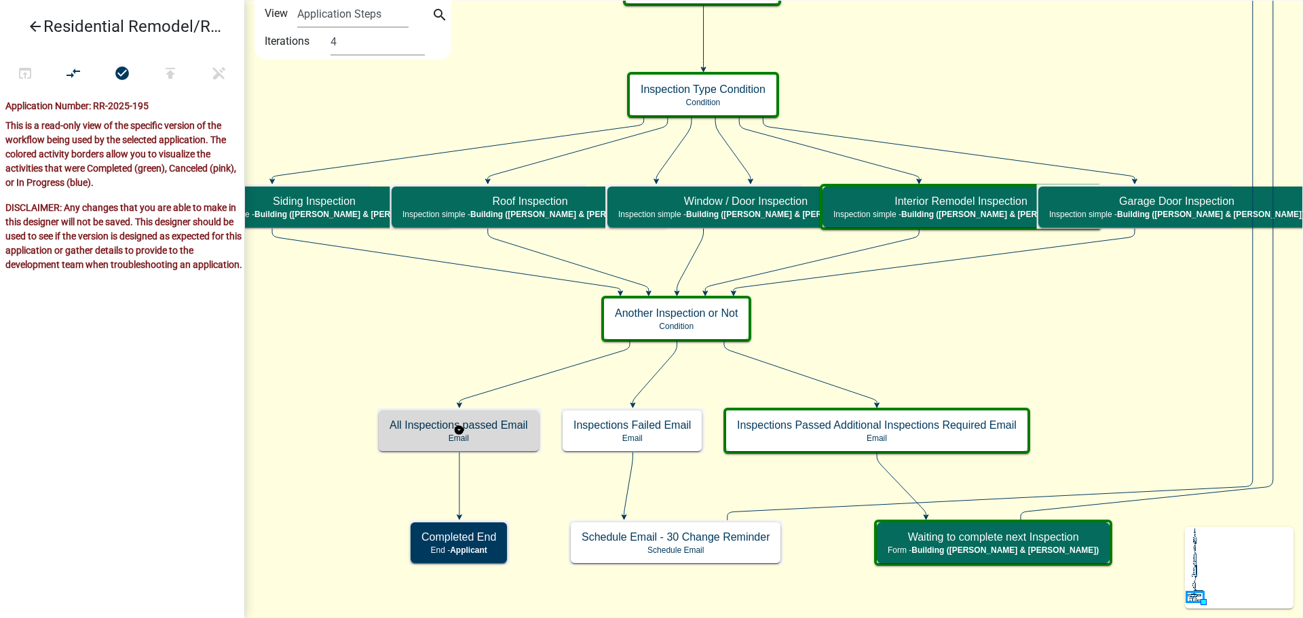
click at [507, 434] on p "Email" at bounding box center [458, 438] width 138 height 9
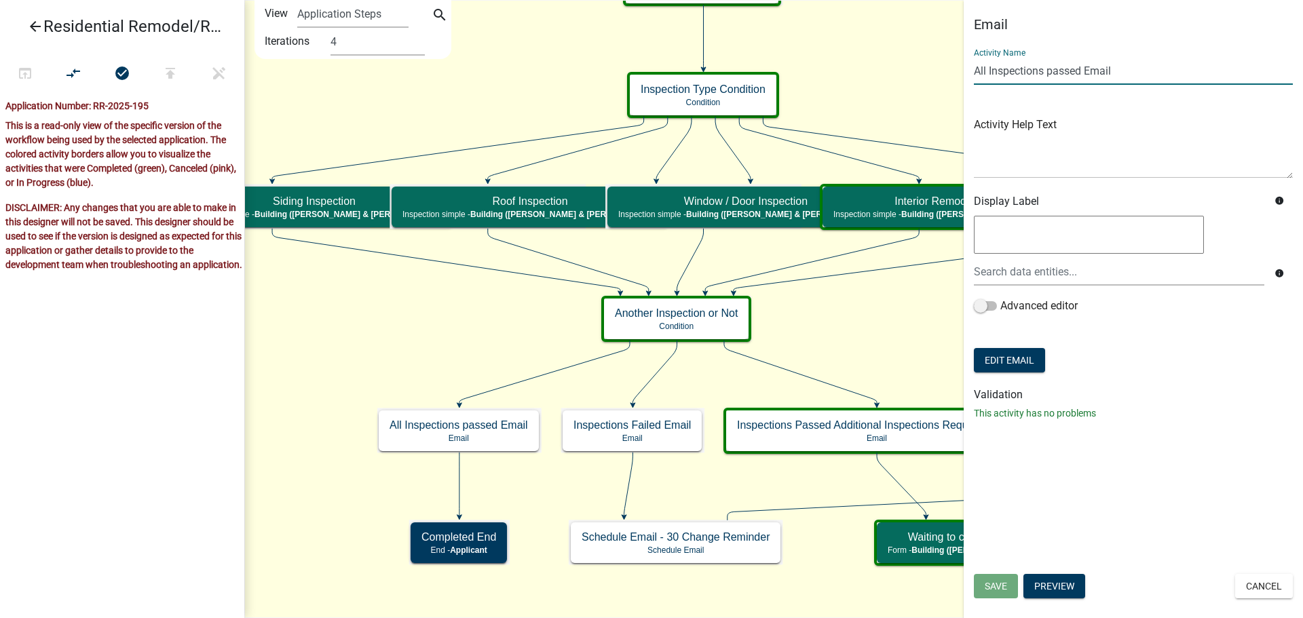
drag, startPoint x: 1117, startPoint y: 73, endPoint x: 974, endPoint y: 73, distance: 142.5
click at [974, 73] on input "All Inspections passed Email" at bounding box center [1133, 71] width 319 height 28
click at [1258, 590] on button "Cancel" at bounding box center [1264, 586] width 58 height 24
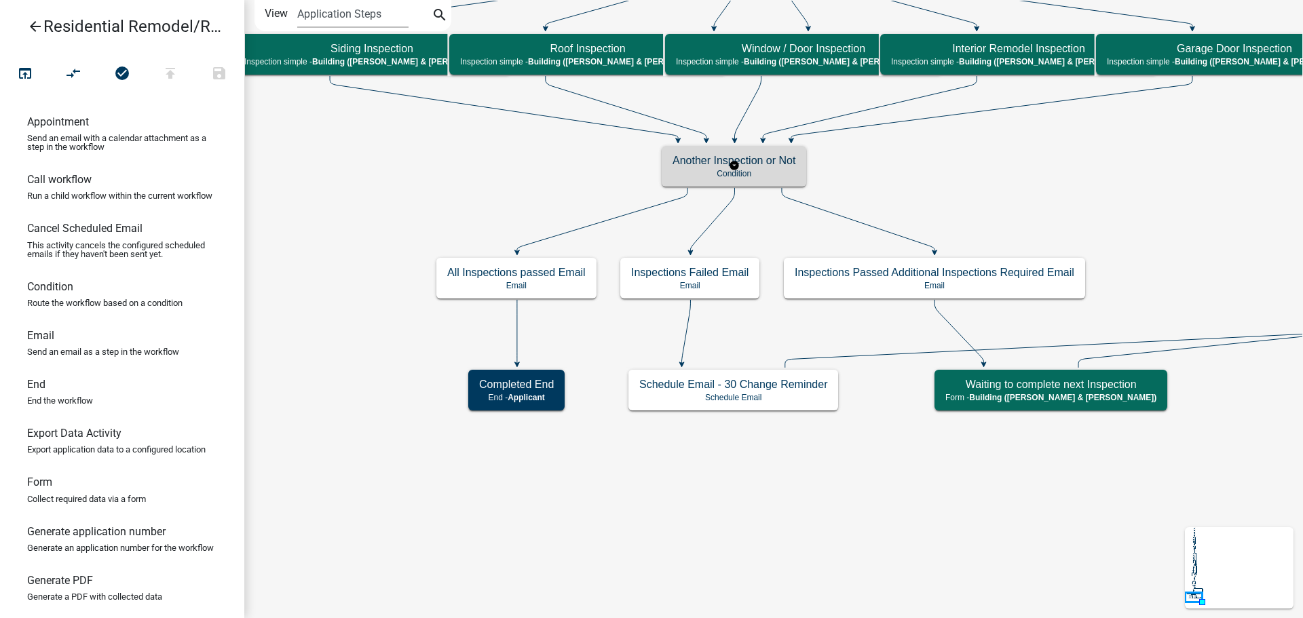
click at [766, 165] on h5 "Another Inspection or Not" at bounding box center [733, 160] width 123 height 13
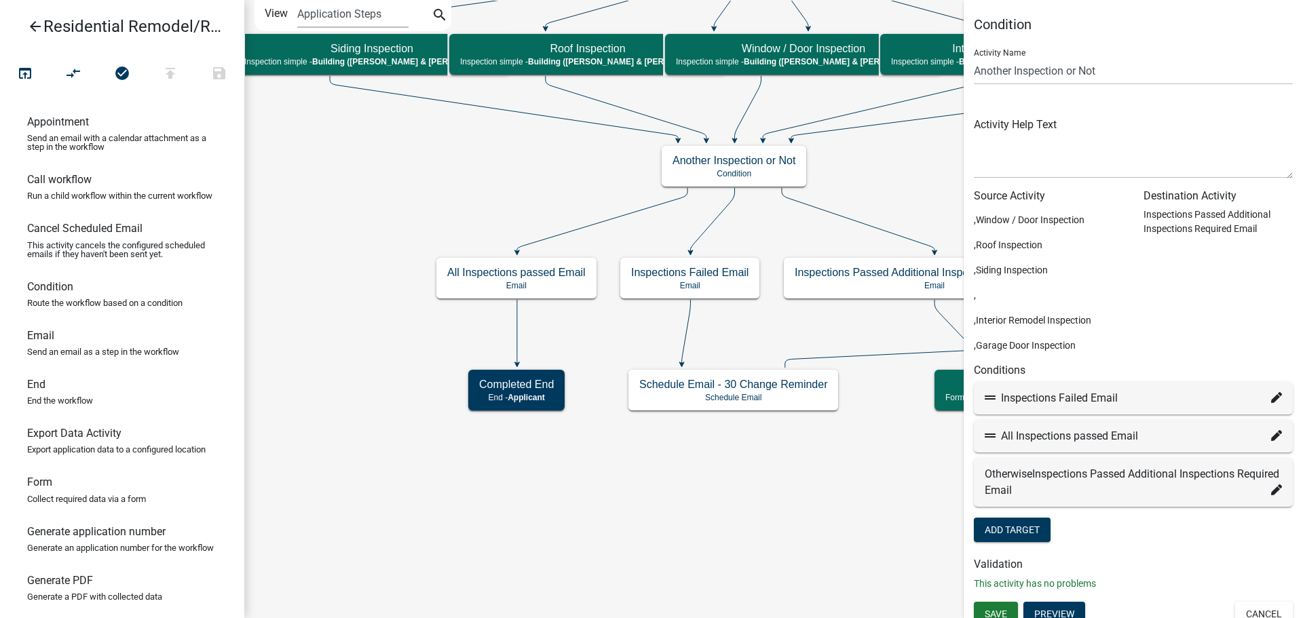
click at [1271, 431] on icon at bounding box center [1276, 435] width 11 height 11
select select "31: 9abad00c-e6c9-47b9-9c99-5aa98b938f51"
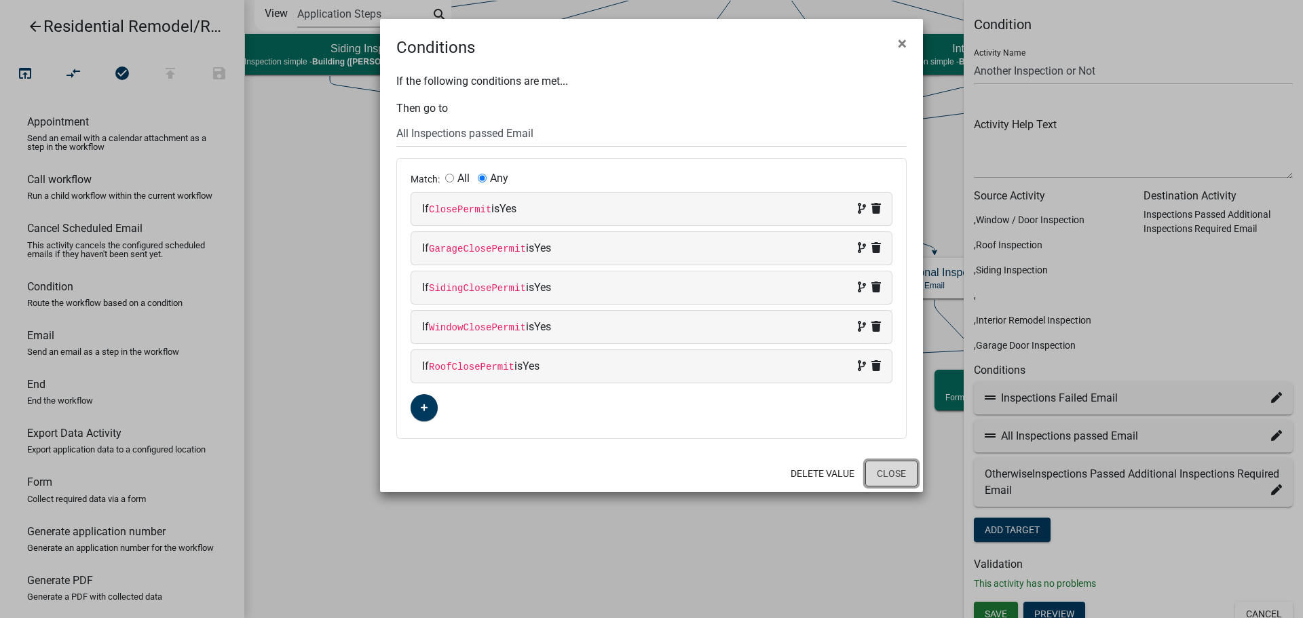
click at [890, 466] on button "Close" at bounding box center [891, 474] width 52 height 26
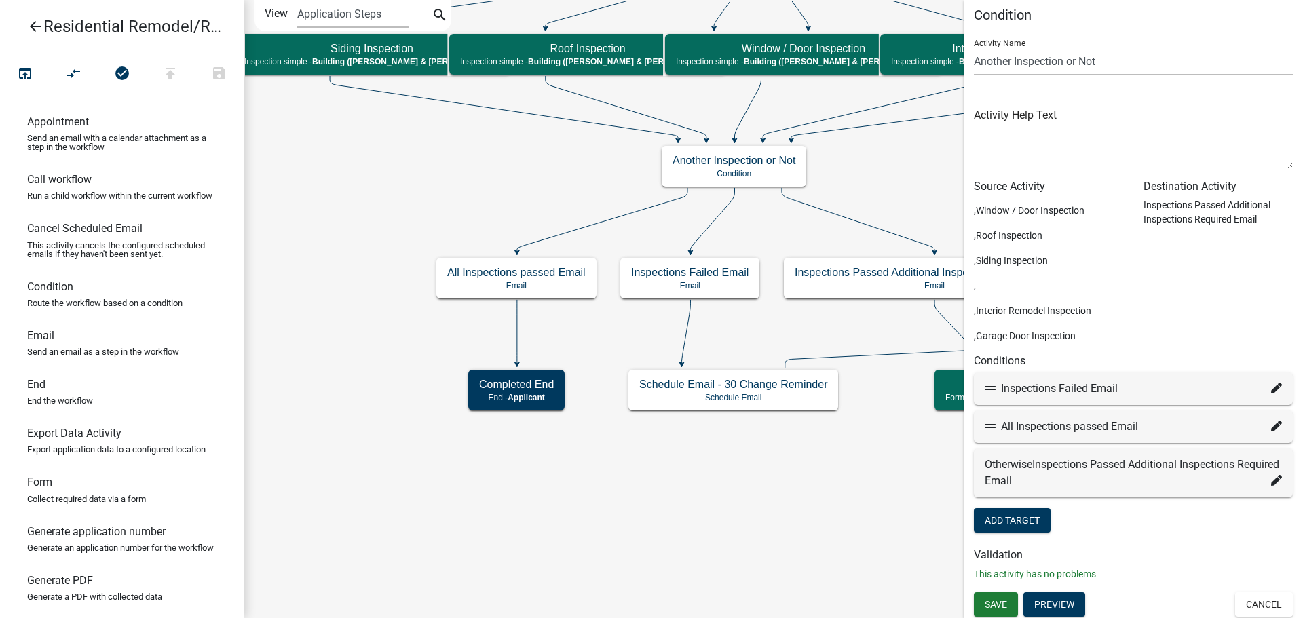
scroll to position [12, 0]
click at [1252, 610] on button "Cancel" at bounding box center [1264, 602] width 58 height 24
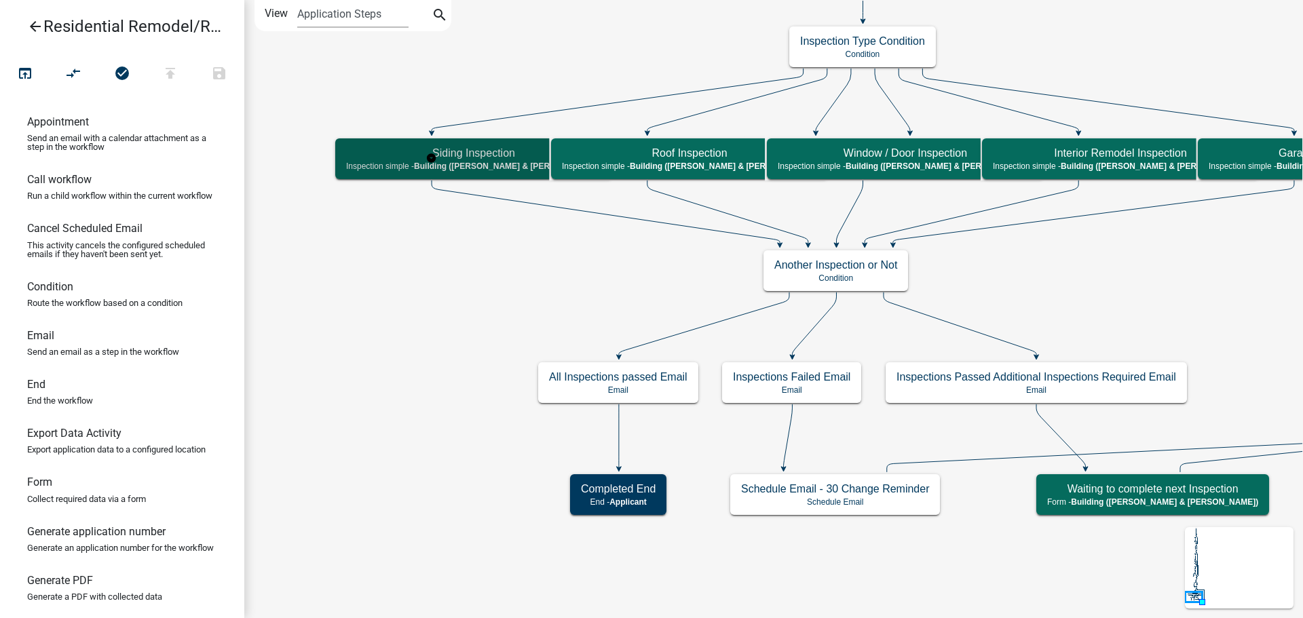
click at [472, 158] on h5 "Siding Inspection" at bounding box center [473, 153] width 255 height 13
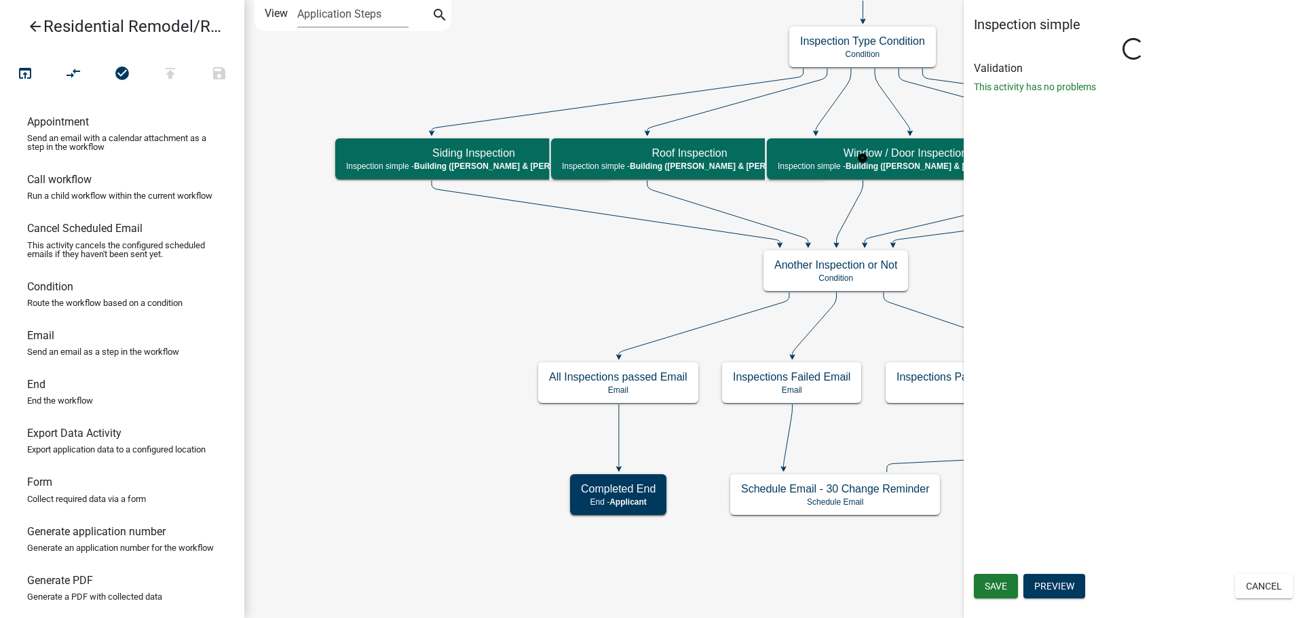
select select "805d55ac-e238-4e04-8f8e-acc067f36c3e"
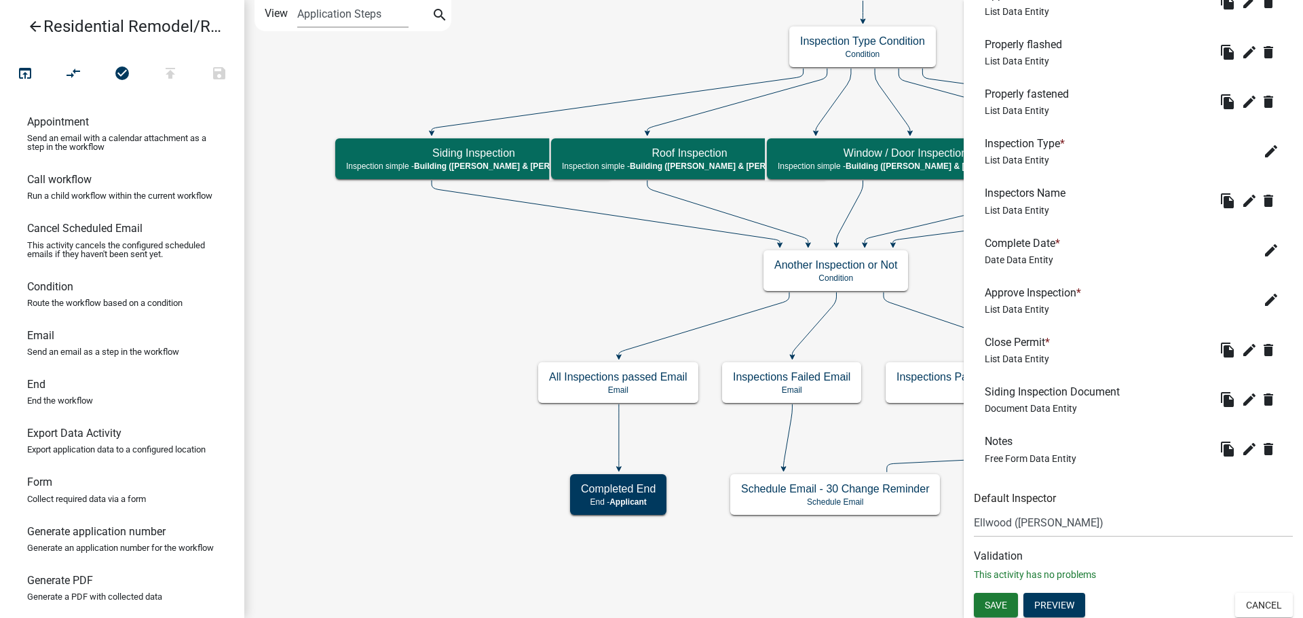
scroll to position [759, 0]
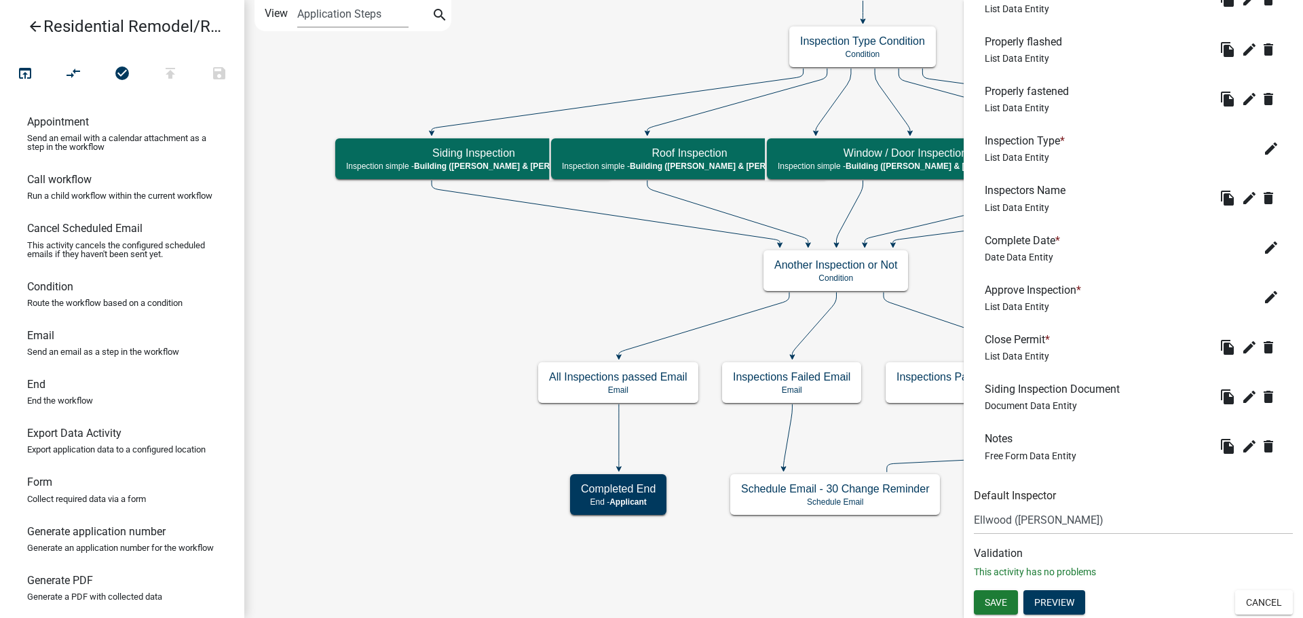
click at [1258, 615] on div "Save Preview Cancel" at bounding box center [1132, 604] width 339 height 28
click at [1263, 607] on button "Cancel" at bounding box center [1264, 602] width 58 height 24
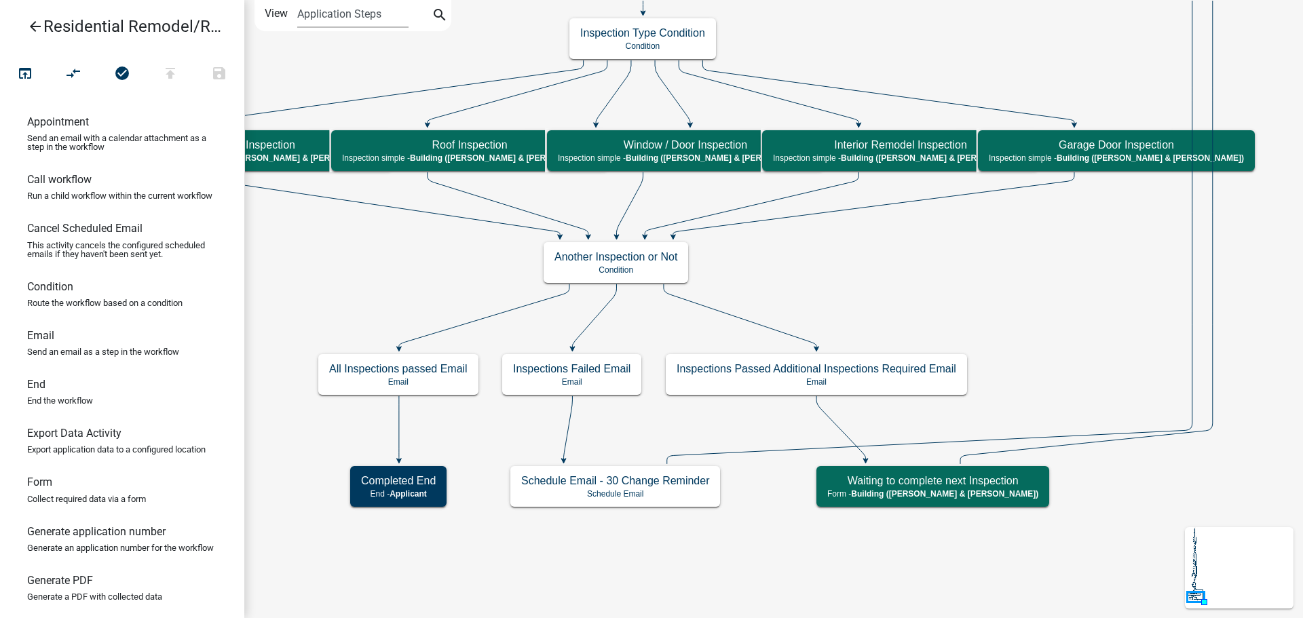
click at [906, 279] on icon "Start Start - Applicant Search Parcel Data Parcel search - Applicant Applicant …" at bounding box center [773, 309] width 1057 height 617
